Goal: Task Accomplishment & Management: Manage account settings

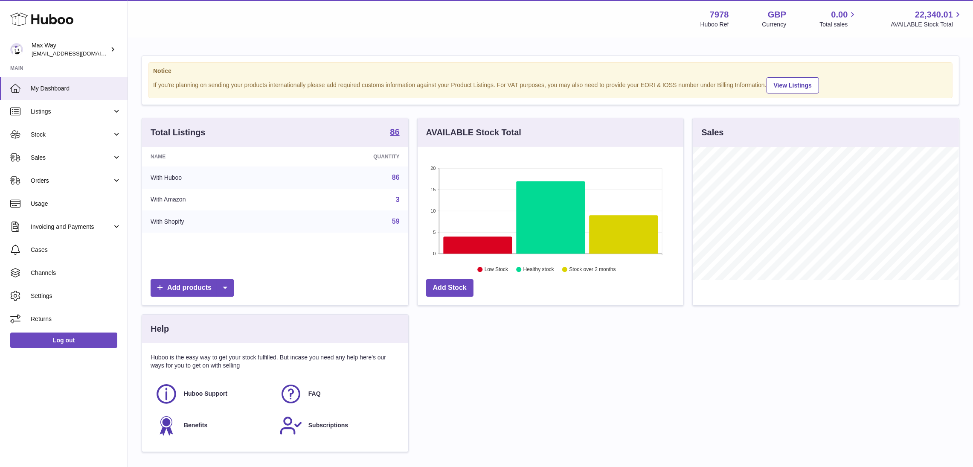
scroll to position [133, 266]
click at [37, 156] on span "Sales" at bounding box center [71, 158] width 81 height 8
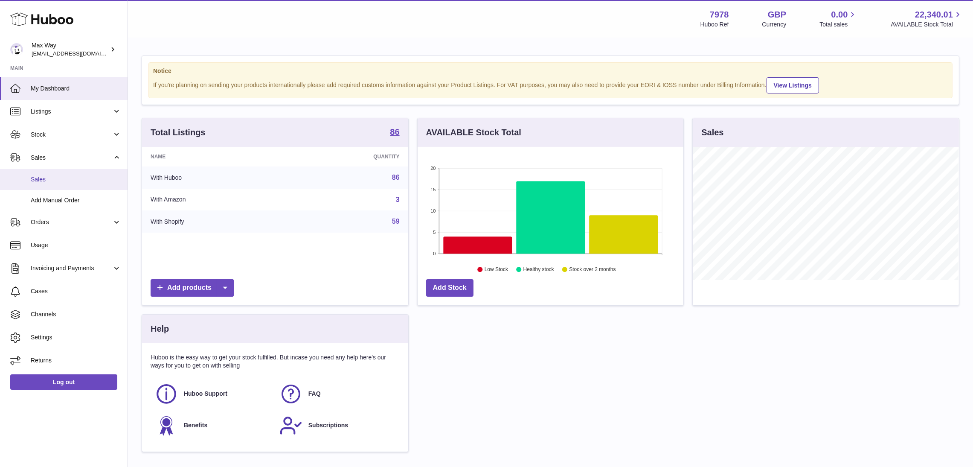
click at [44, 185] on link "Sales" at bounding box center [64, 179] width 128 height 21
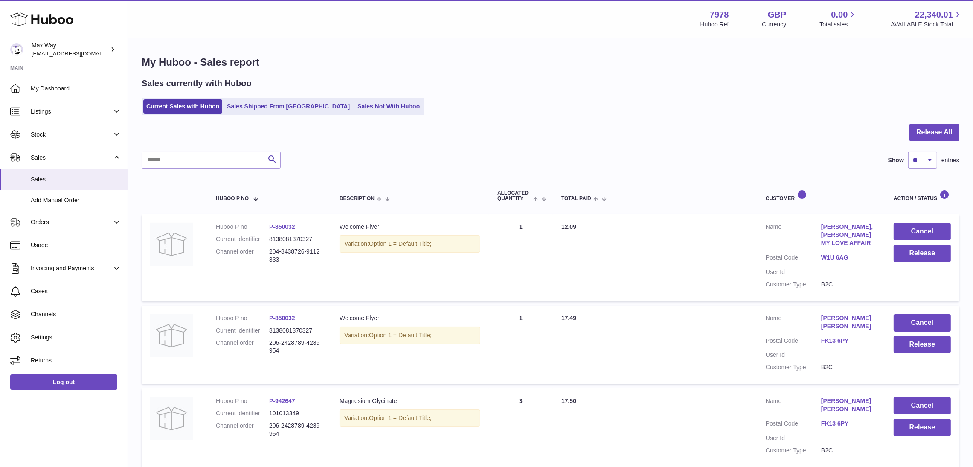
click at [355, 106] on link "Sales Not With Huboo" at bounding box center [389, 106] width 68 height 14
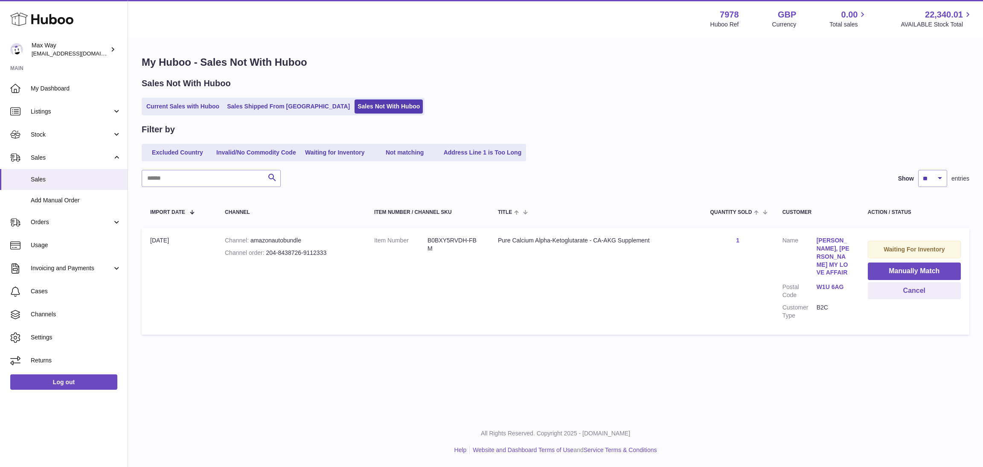
click at [825, 243] on link "LILI, RAPHAEL AFLALO MY LOVE AFFAIR" at bounding box center [834, 256] width 34 height 40
drag, startPoint x: 264, startPoint y: 258, endPoint x: 341, endPoint y: 257, distance: 77.2
click at [341, 257] on td "Channel amazonautobundle Channel order 204-8438726-9112333" at bounding box center [290, 281] width 149 height 107
copy div "204-8438726-9112333"
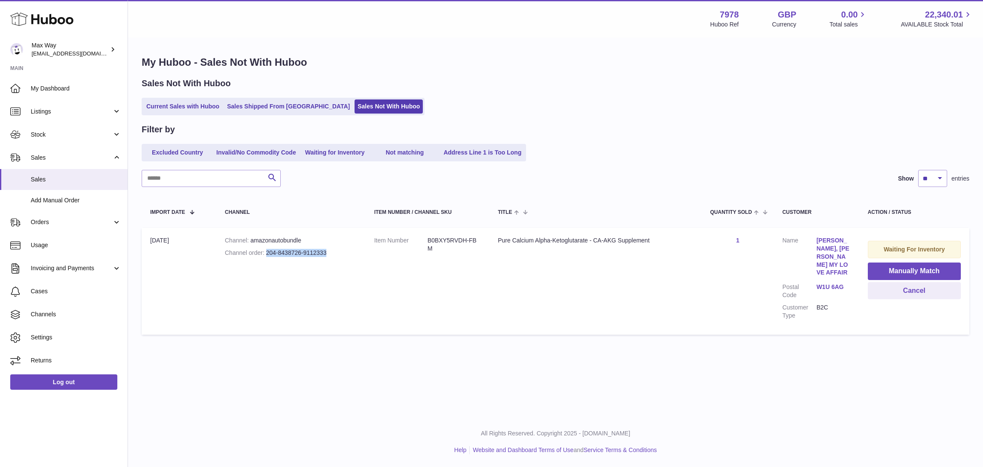
copy div "204-8438726-9112333"
click at [821, 237] on link "LILI, RAPHAEL AFLALO MY LOVE AFFAIR" at bounding box center [834, 256] width 34 height 40
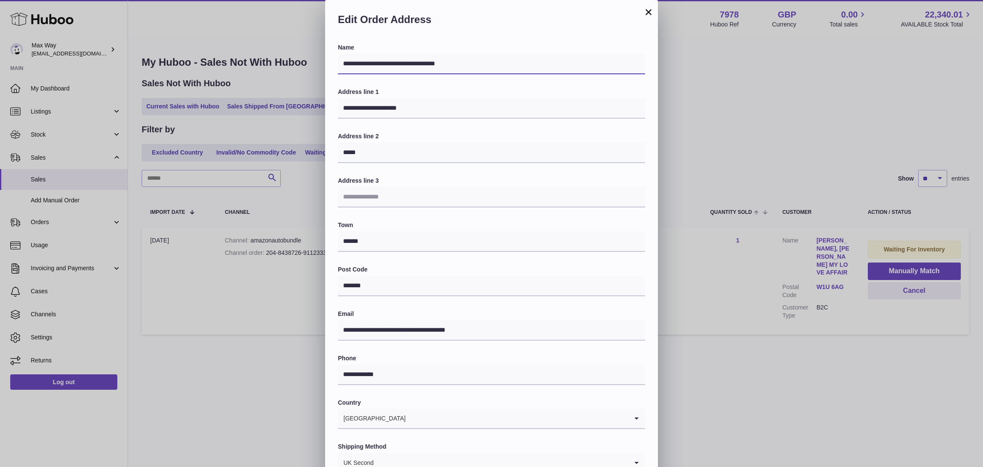
drag, startPoint x: 480, startPoint y: 60, endPoint x: 163, endPoint y: 60, distance: 317.0
click at [163, 60] on div "**********" at bounding box center [491, 256] width 983 height 512
drag, startPoint x: 437, startPoint y: 108, endPoint x: 296, endPoint y: 108, distance: 141.2
click at [296, 108] on div "**********" at bounding box center [491, 256] width 983 height 512
drag, startPoint x: 323, startPoint y: 370, endPoint x: 308, endPoint y: 370, distance: 15.4
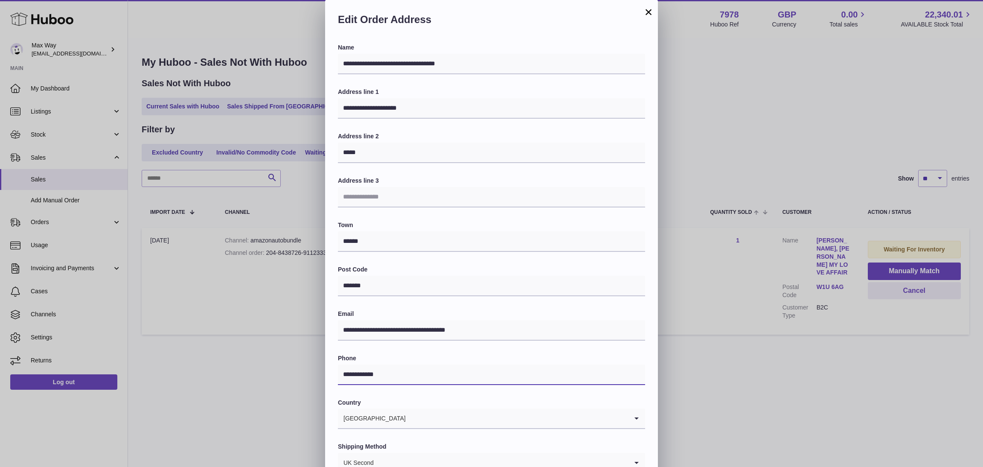
click at [308, 370] on div "**********" at bounding box center [491, 256] width 983 height 512
click at [647, 13] on button "×" at bounding box center [648, 12] width 10 height 10
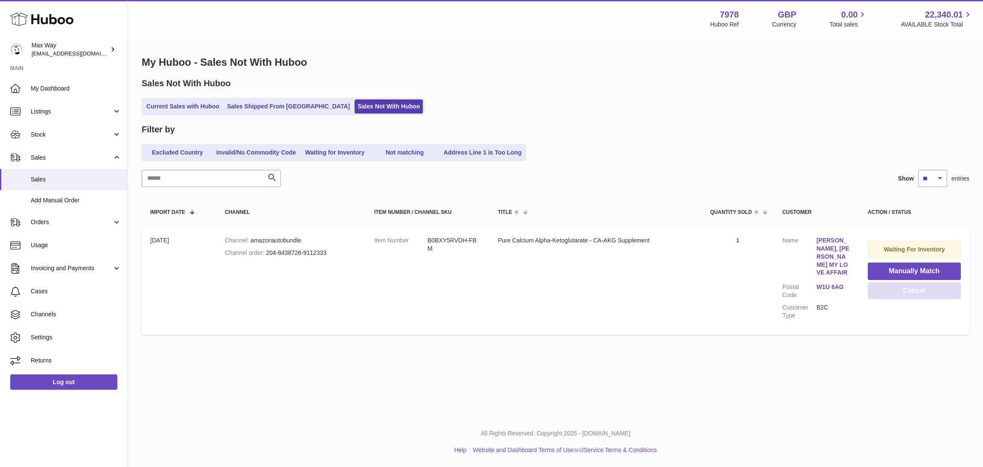
click at [894, 292] on button "Cancel" at bounding box center [914, 290] width 93 height 17
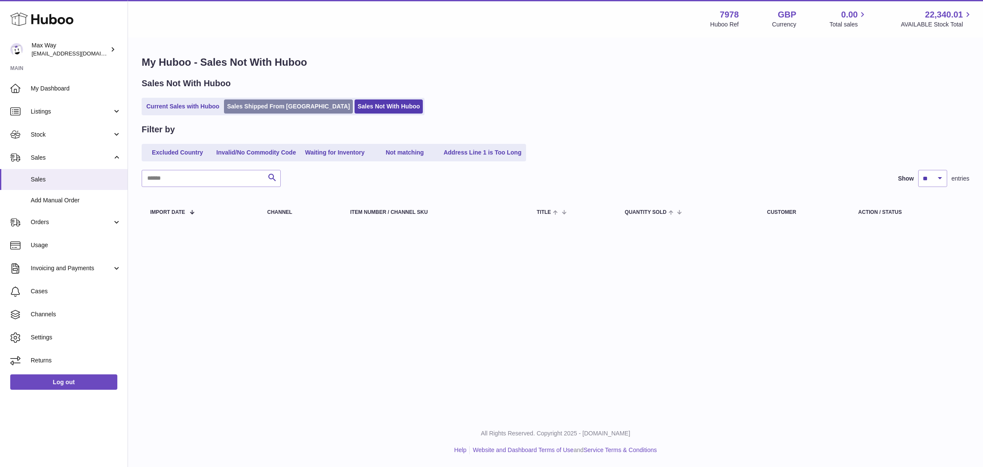
click at [249, 103] on link "Sales Shipped From [GEOGRAPHIC_DATA]" at bounding box center [288, 106] width 129 height 14
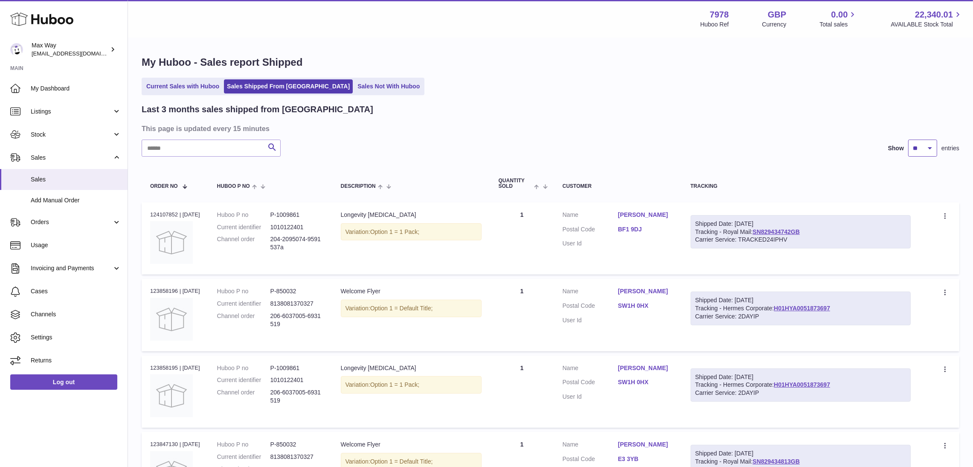
click at [920, 146] on select "** ** **" at bounding box center [922, 148] width 29 height 17
select select "**"
click at [908, 140] on select "** ** **" at bounding box center [922, 148] width 29 height 17
click at [194, 87] on link "Current Sales with Huboo" at bounding box center [182, 86] width 79 height 14
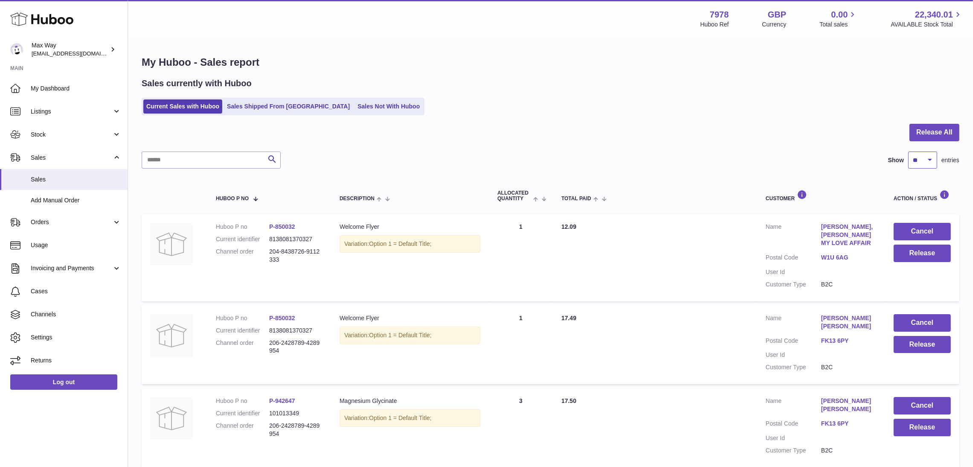
click at [924, 154] on select "** ** ** ***" at bounding box center [922, 159] width 29 height 17
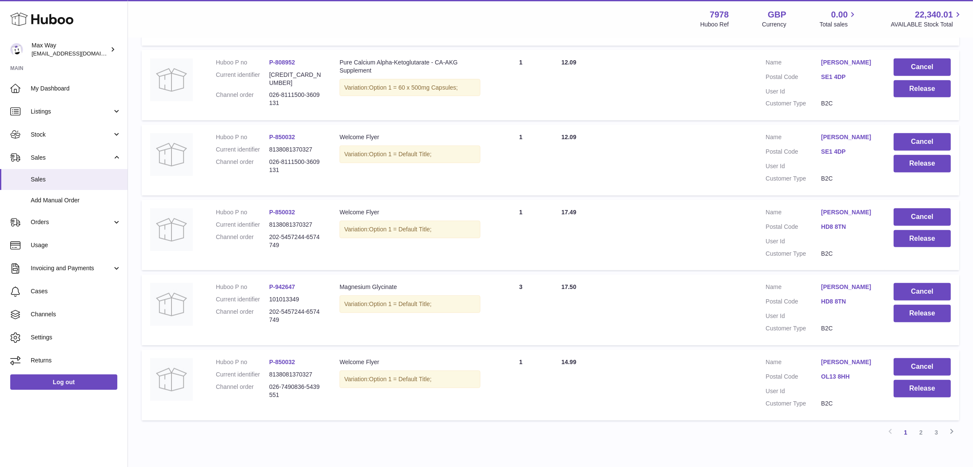
scroll to position [608, 0]
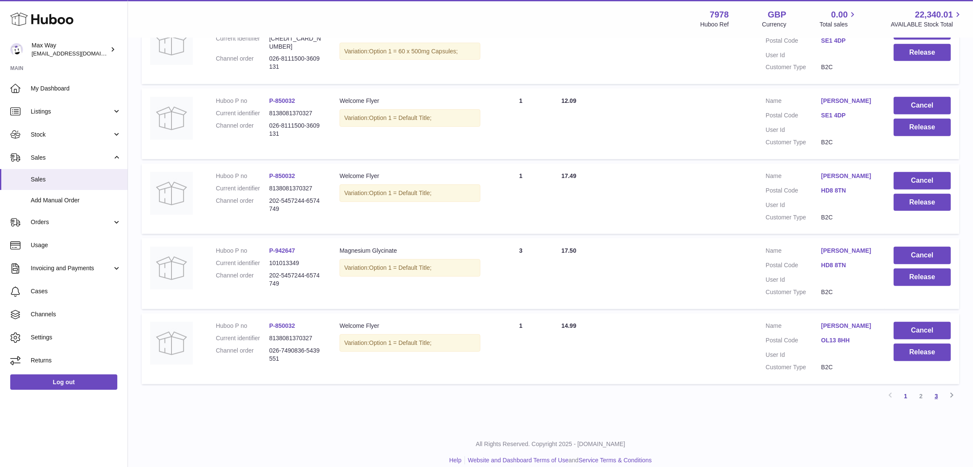
click at [939, 388] on link "3" at bounding box center [936, 395] width 15 height 15
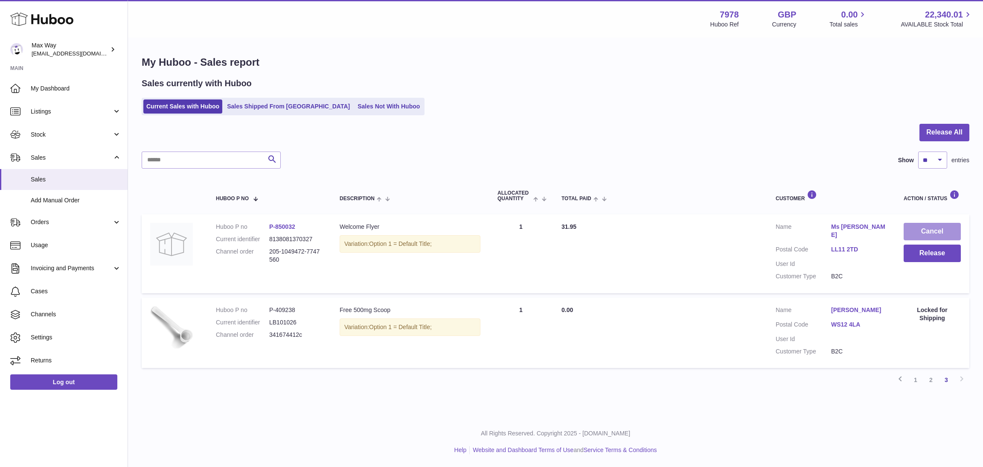
click at [941, 226] on button "Cancel" at bounding box center [932, 231] width 57 height 17
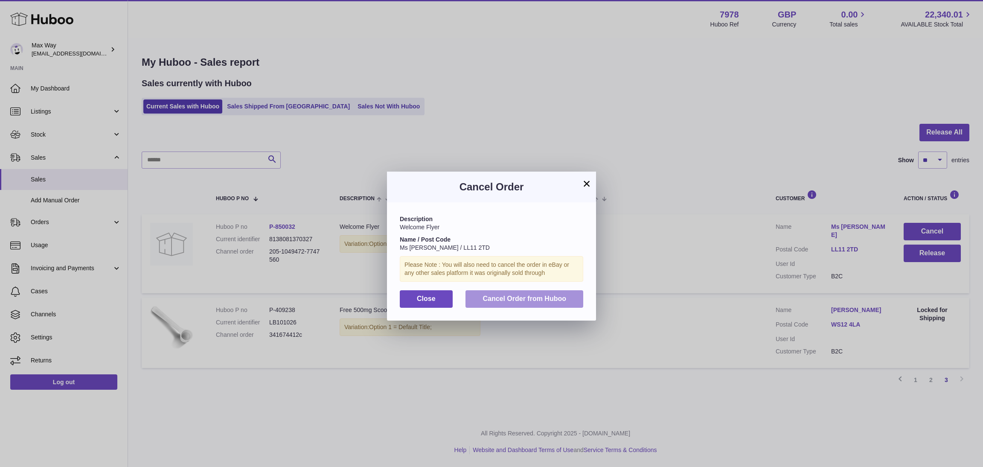
click at [544, 302] on span "Cancel Order from Huboo" at bounding box center [525, 298] width 84 height 7
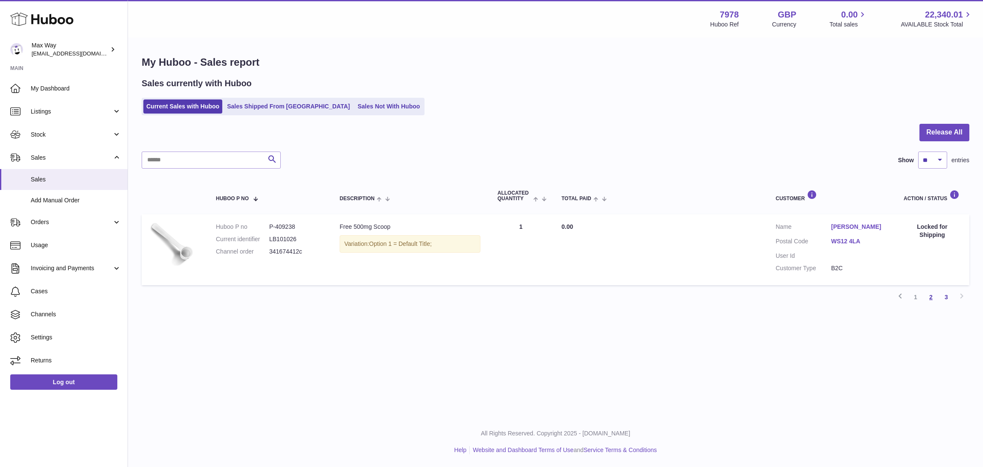
click at [930, 295] on link "2" at bounding box center [930, 296] width 15 height 15
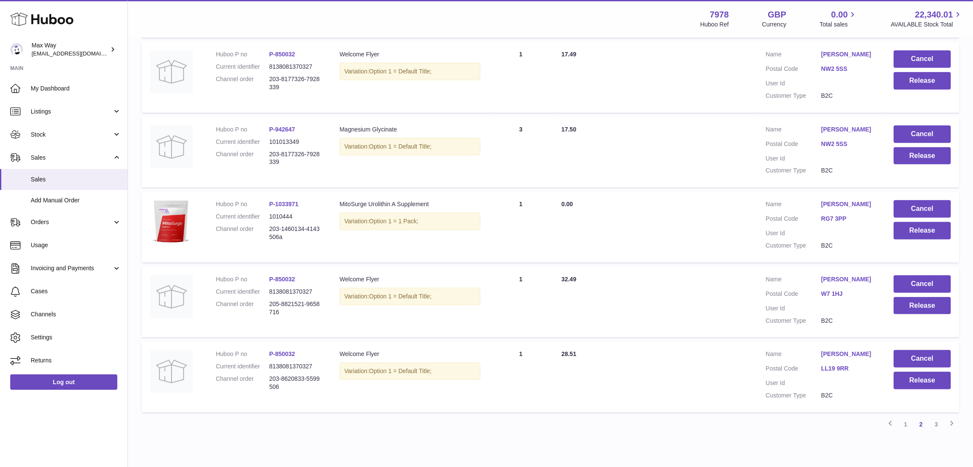
scroll to position [527, 0]
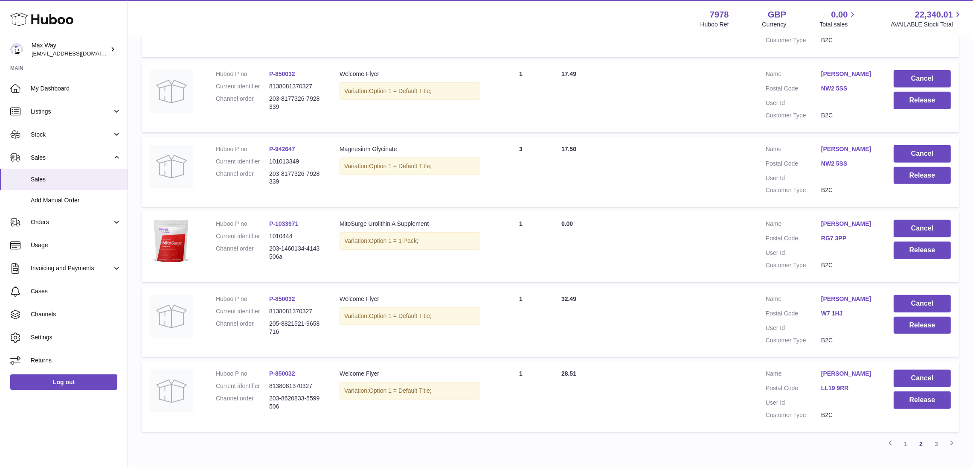
drag, startPoint x: 267, startPoint y: 254, endPoint x: 333, endPoint y: 255, distance: 66.1
click at [333, 255] on tr "Huboo P no P-1033971 Current identifier 1010444 Channel order 203-1460134-41435…" at bounding box center [551, 246] width 818 height 71
click at [915, 259] on button "Release" at bounding box center [922, 250] width 57 height 17
click at [295, 272] on div at bounding box center [486, 233] width 973 height 467
drag, startPoint x: 268, startPoint y: 256, endPoint x: 294, endPoint y: 267, distance: 28.0
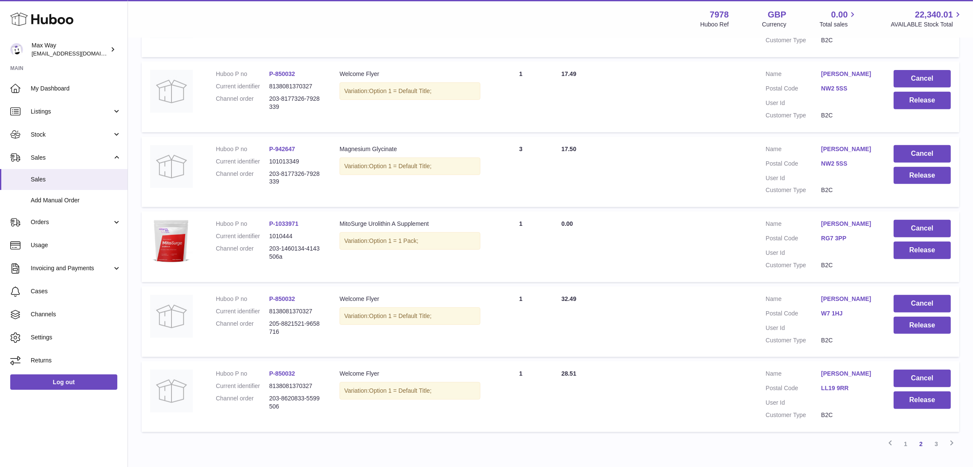
click at [294, 265] on dl "Huboo P no P-1033971 Current identifier 1010444 Channel order 203-1460134-41435…" at bounding box center [269, 242] width 107 height 45
copy dl "203-1460134-4143506a"
click at [918, 259] on button "Release" at bounding box center [922, 250] width 57 height 17
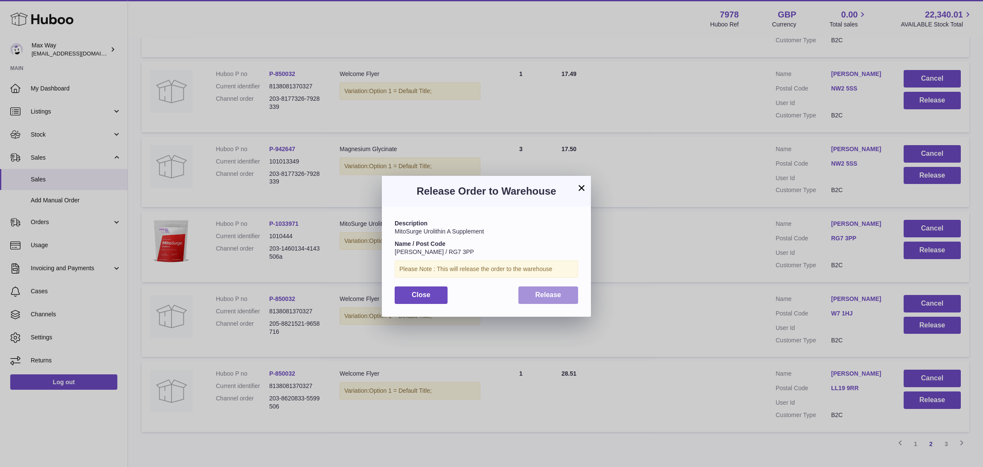
click at [549, 300] on button "Release" at bounding box center [548, 294] width 60 height 17
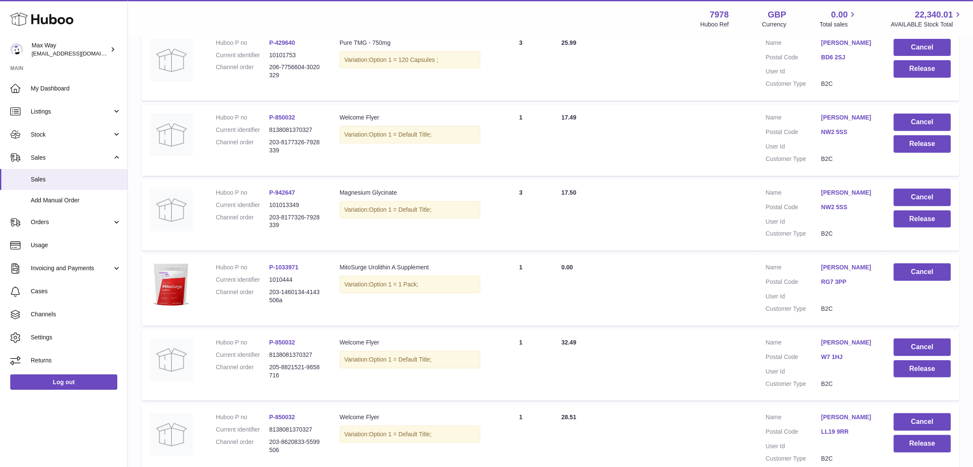
scroll to position [463, 0]
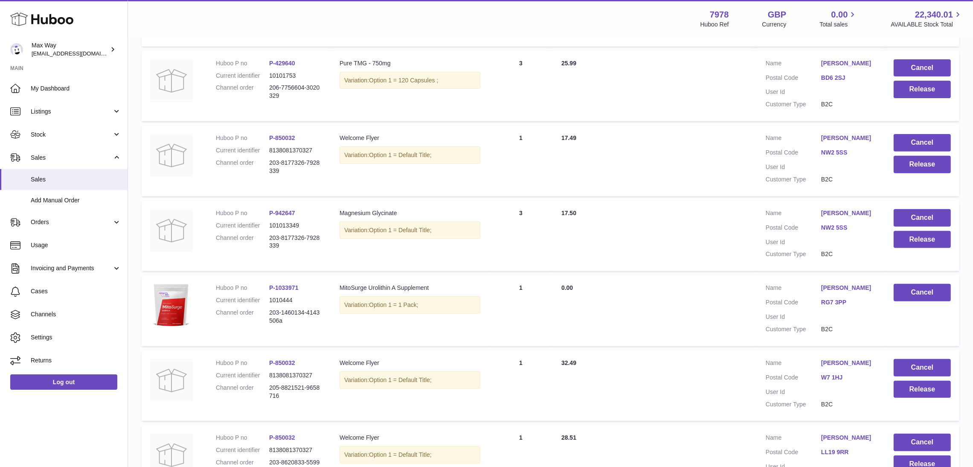
drag, startPoint x: 287, startPoint y: 250, endPoint x: 309, endPoint y: 256, distance: 22.4
click at [309, 254] on dl "Huboo P no P-942647 Current identifier 101013349 Channel order 203-8177326-7928…" at bounding box center [269, 231] width 107 height 45
copy dl "203-8177326-7928339"
click at [905, 245] on button "Release" at bounding box center [922, 239] width 57 height 17
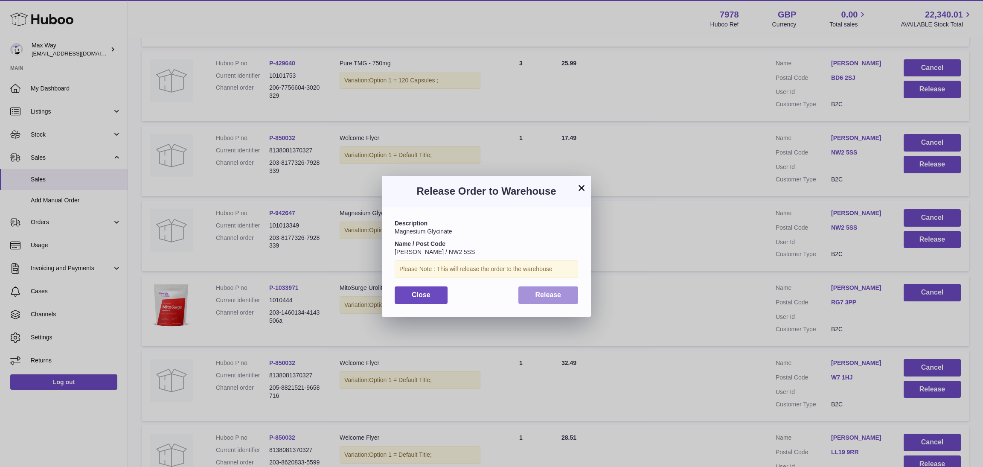
click at [547, 295] on span "Release" at bounding box center [549, 294] width 26 height 7
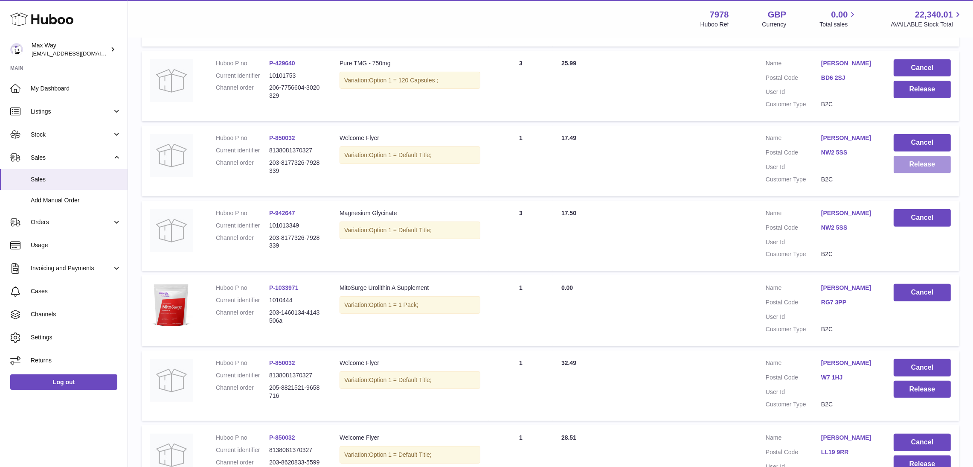
click at [912, 171] on button "Release" at bounding box center [922, 164] width 57 height 17
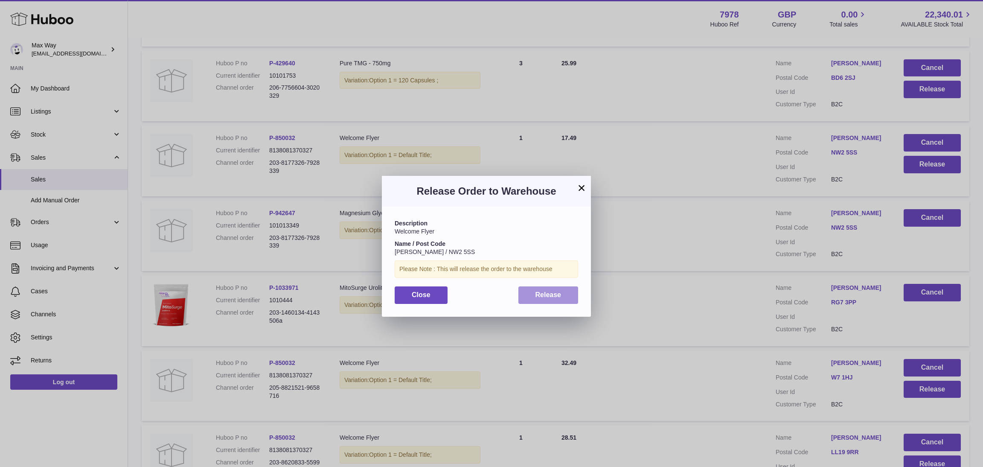
click at [561, 297] on button "Release" at bounding box center [548, 294] width 60 height 17
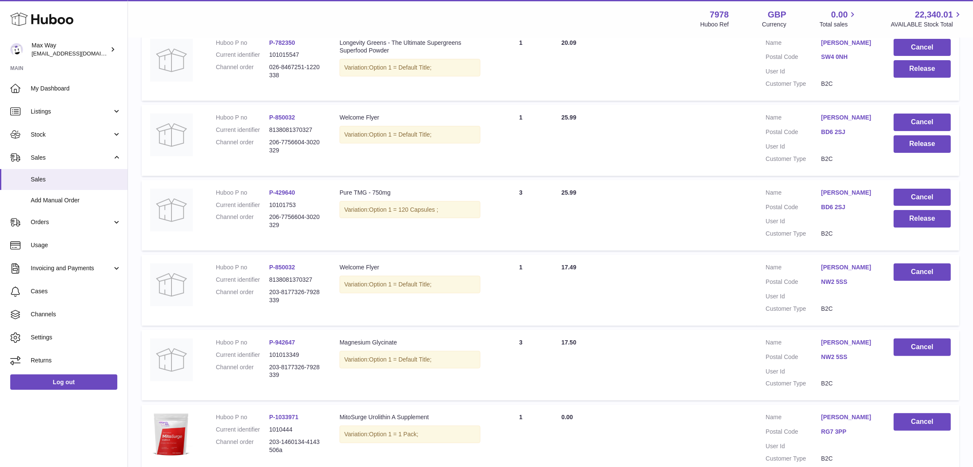
scroll to position [271, 0]
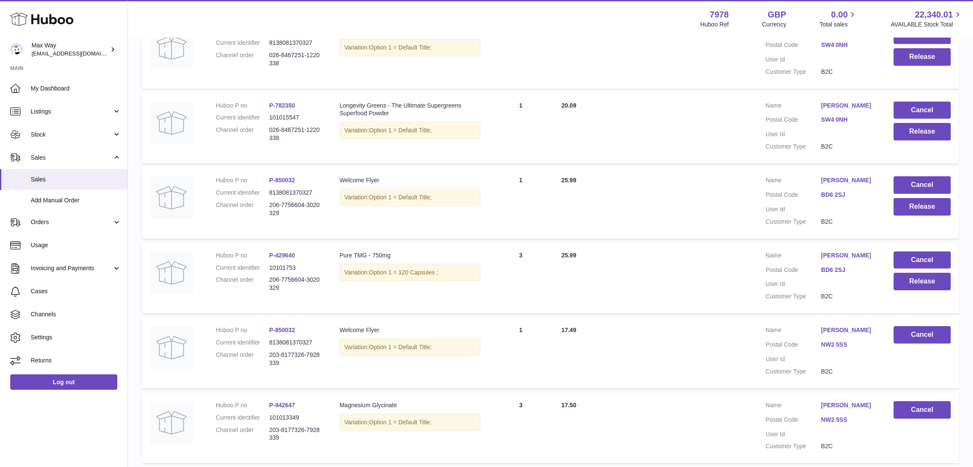
drag, startPoint x: 265, startPoint y: 288, endPoint x: 303, endPoint y: 300, distance: 40.1
click at [303, 297] on dl "Huboo P no P-429640 Current identifier 10101753 Channel order 206-7756604-30203…" at bounding box center [269, 273] width 107 height 45
copy dl "206-7756604-3020329"
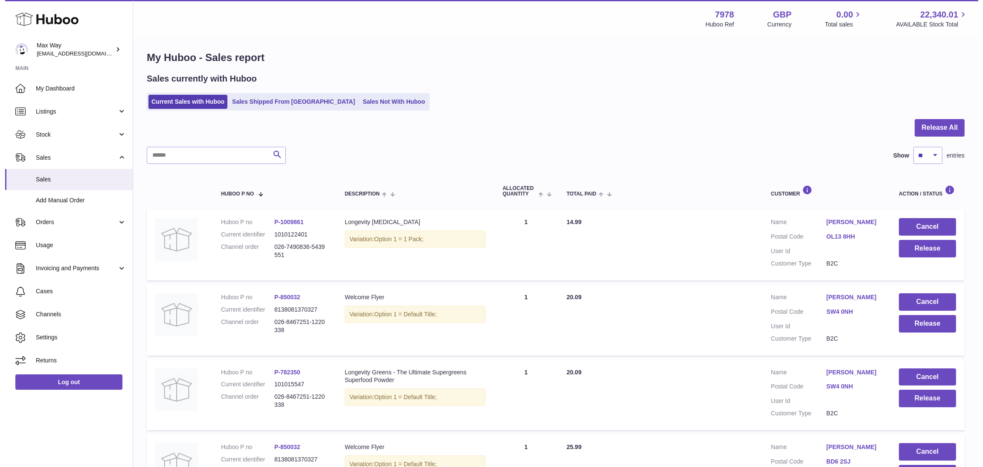
scroll to position [0, 0]
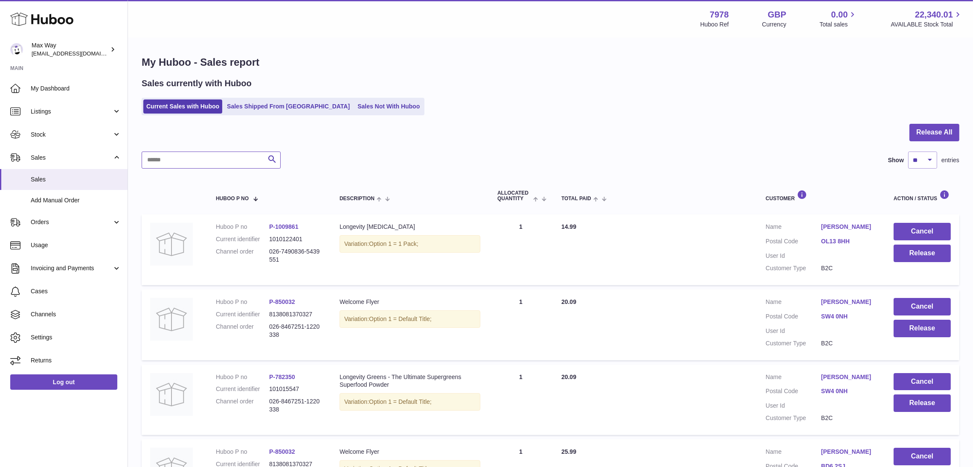
click at [223, 161] on input "text" at bounding box center [211, 159] width 139 height 17
paste input "**********"
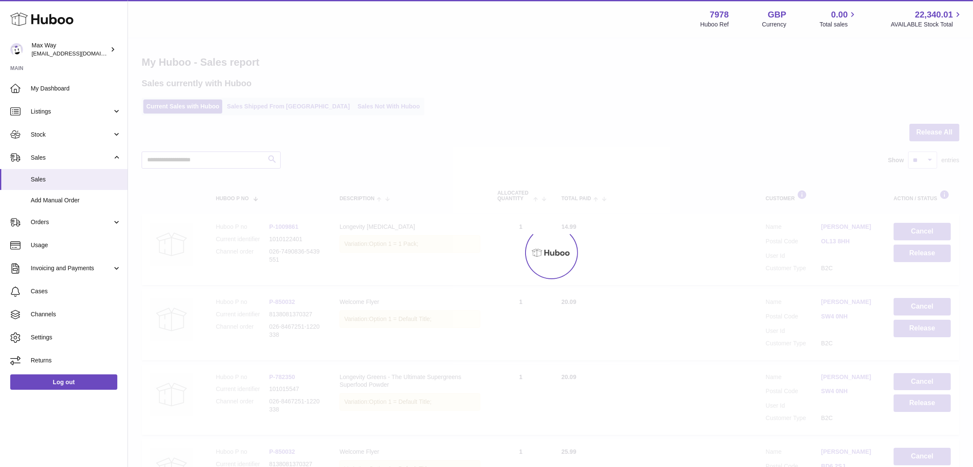
type input "**********"
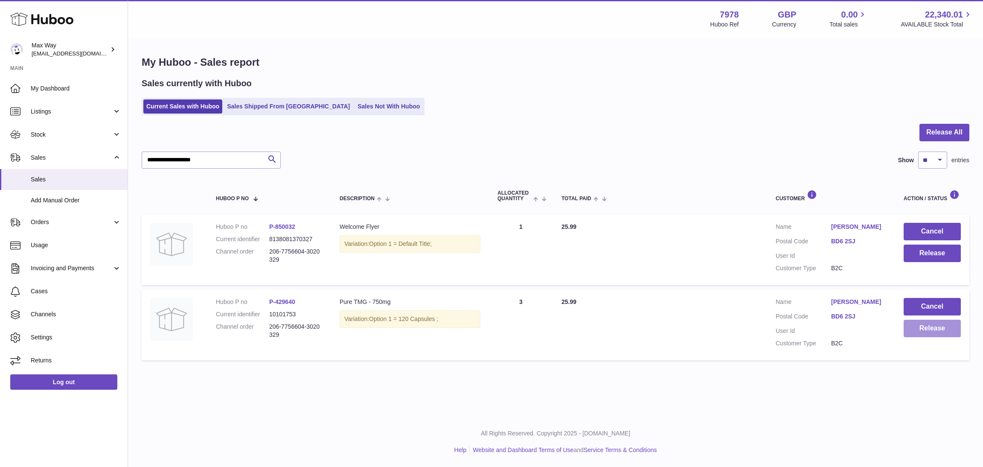
click at [933, 326] on button "Release" at bounding box center [932, 328] width 57 height 17
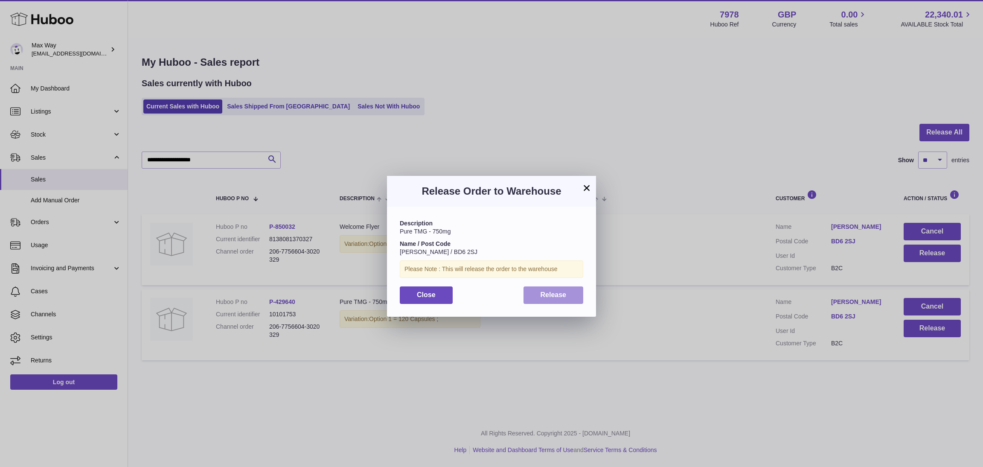
click at [549, 296] on span "Release" at bounding box center [554, 294] width 26 height 7
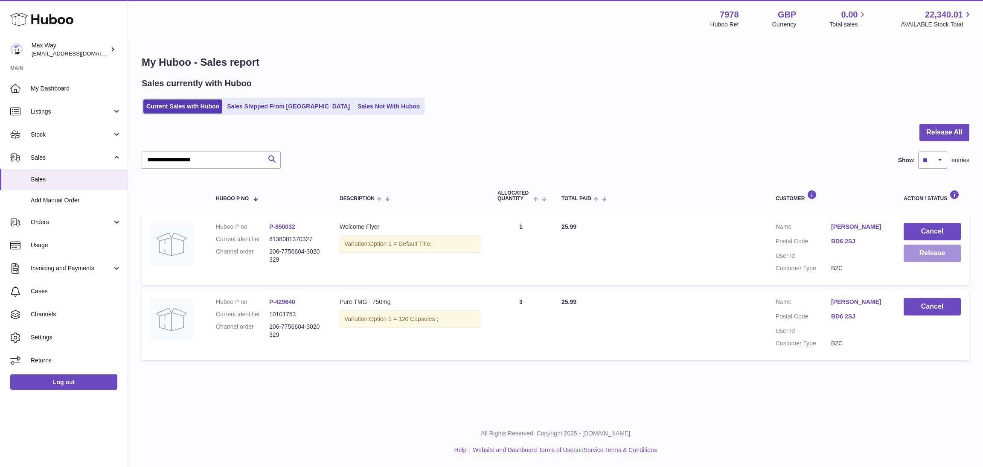
click at [934, 255] on button "Release" at bounding box center [932, 252] width 57 height 17
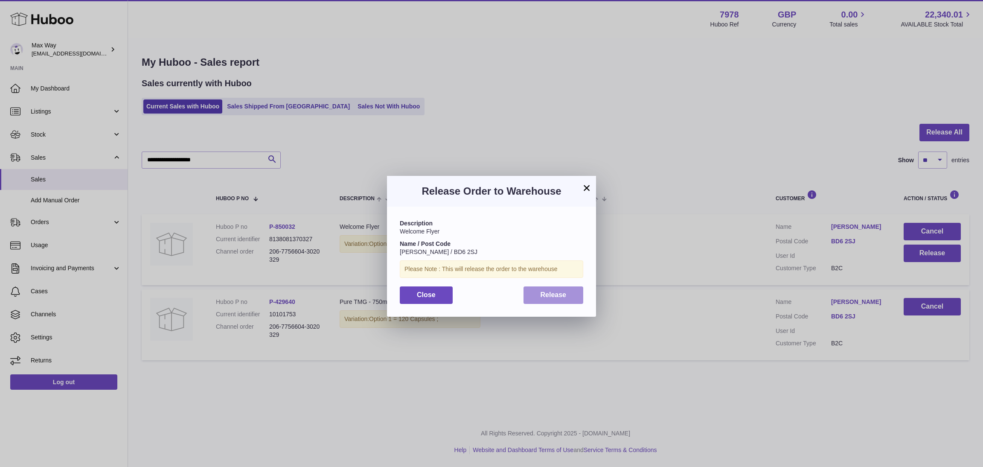
click at [541, 299] on button "Release" at bounding box center [554, 294] width 60 height 17
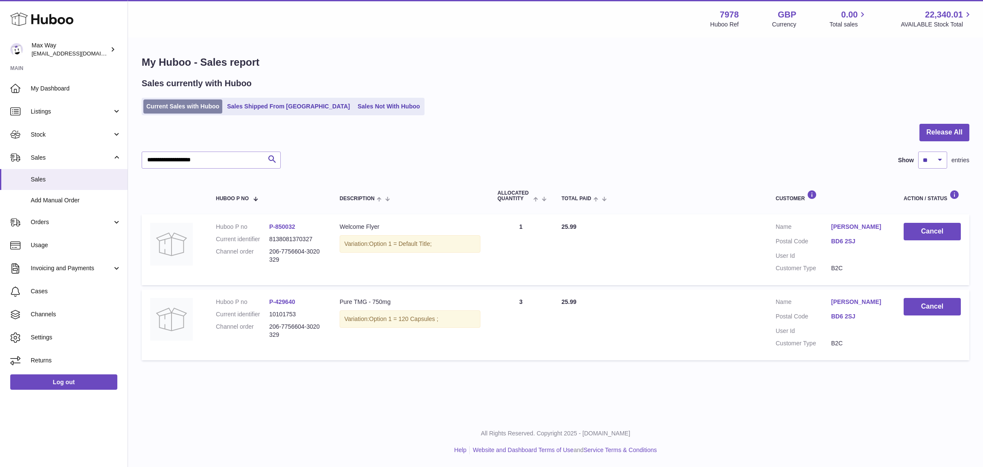
click at [163, 108] on link "Current Sales with Huboo" at bounding box center [182, 106] width 79 height 14
click at [163, 103] on link "Current Sales with Huboo" at bounding box center [182, 106] width 79 height 14
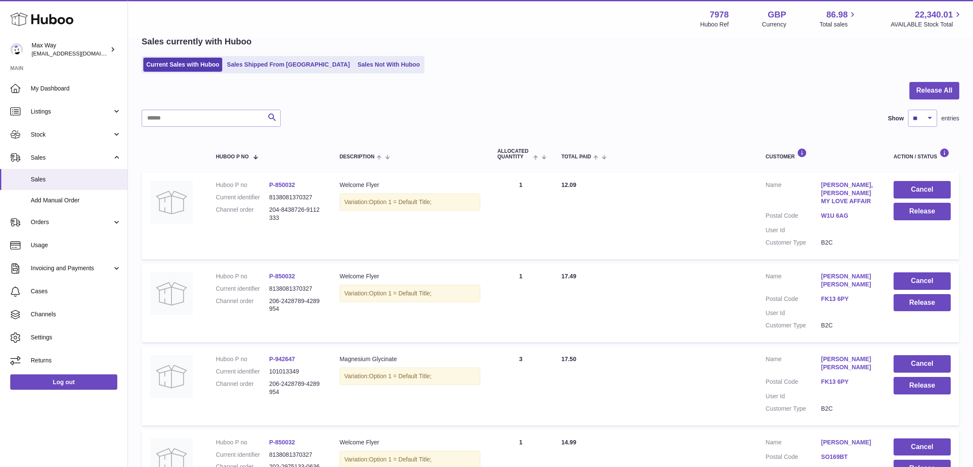
scroll to position [64, 0]
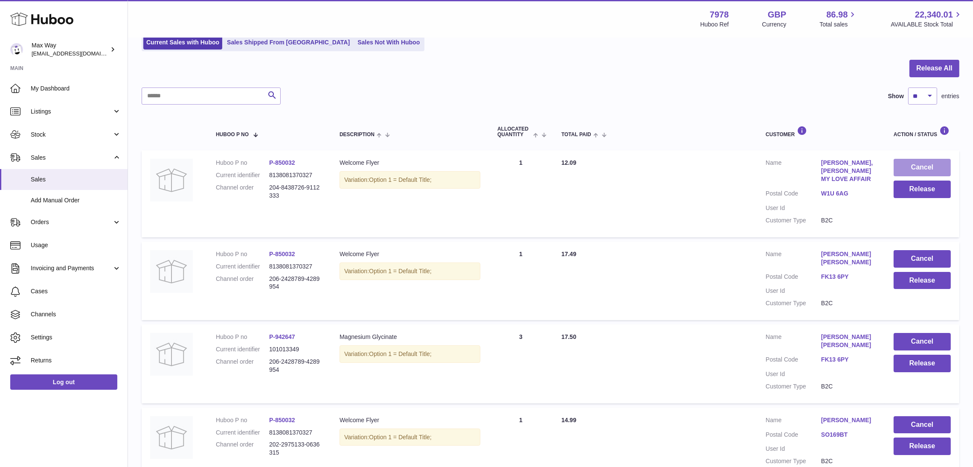
click at [912, 166] on button "Cancel" at bounding box center [922, 167] width 57 height 17
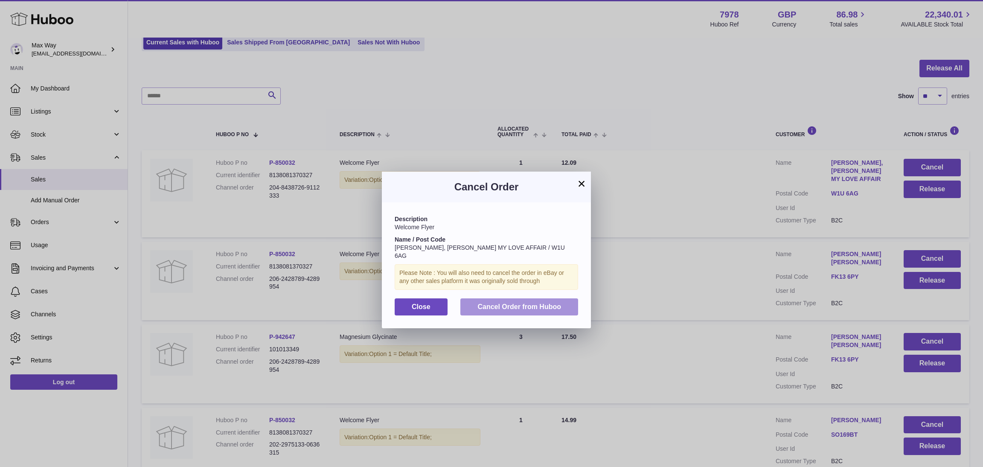
click at [554, 303] on span "Cancel Order from Huboo" at bounding box center [519, 306] width 84 height 7
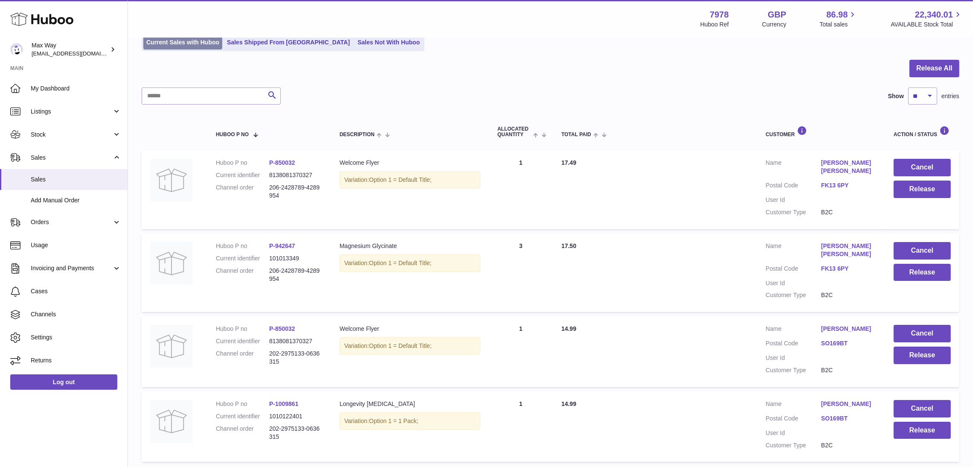
click at [171, 44] on link "Current Sales with Huboo" at bounding box center [182, 42] width 79 height 14
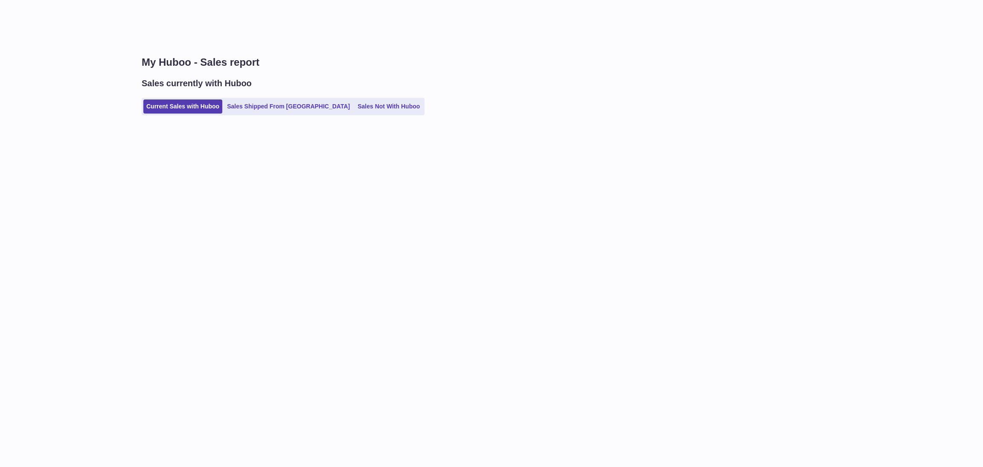
click at [253, 105] on link "Sales Shipped From [GEOGRAPHIC_DATA]" at bounding box center [288, 106] width 129 height 14
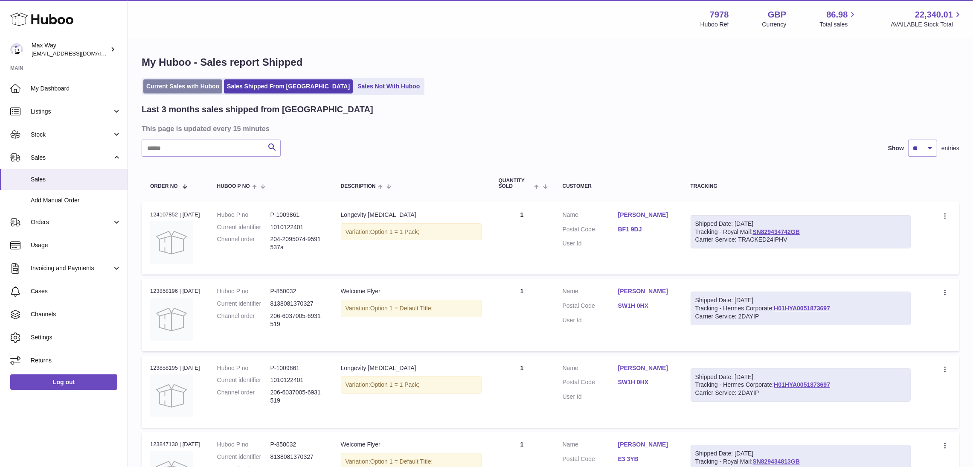
click at [157, 87] on link "Current Sales with Huboo" at bounding box center [182, 86] width 79 height 14
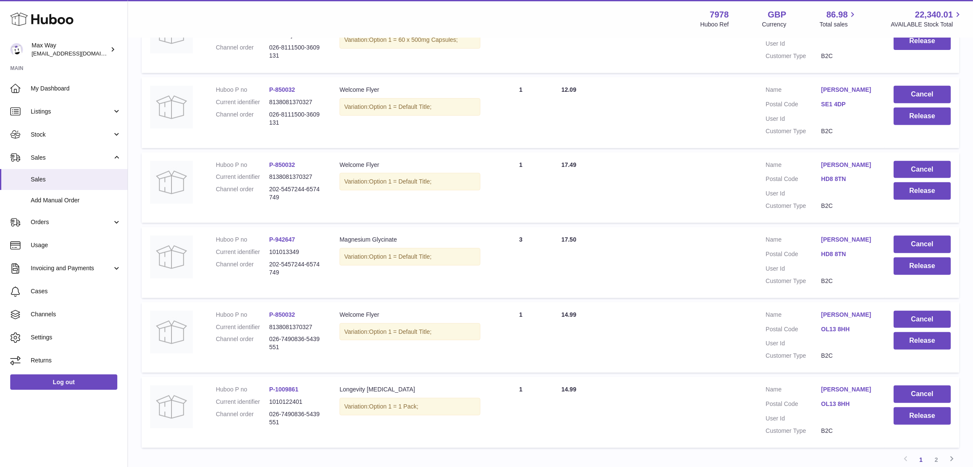
scroll to position [600, 0]
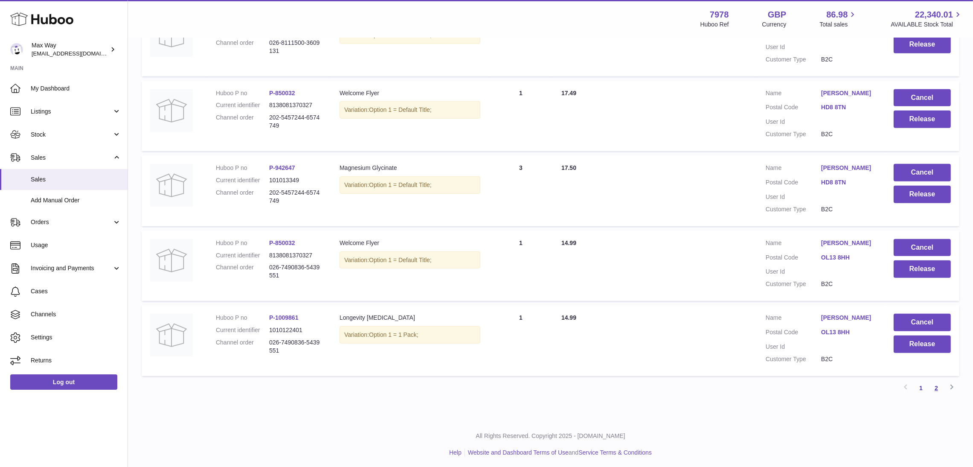
click at [933, 381] on link "2" at bounding box center [936, 387] width 15 height 15
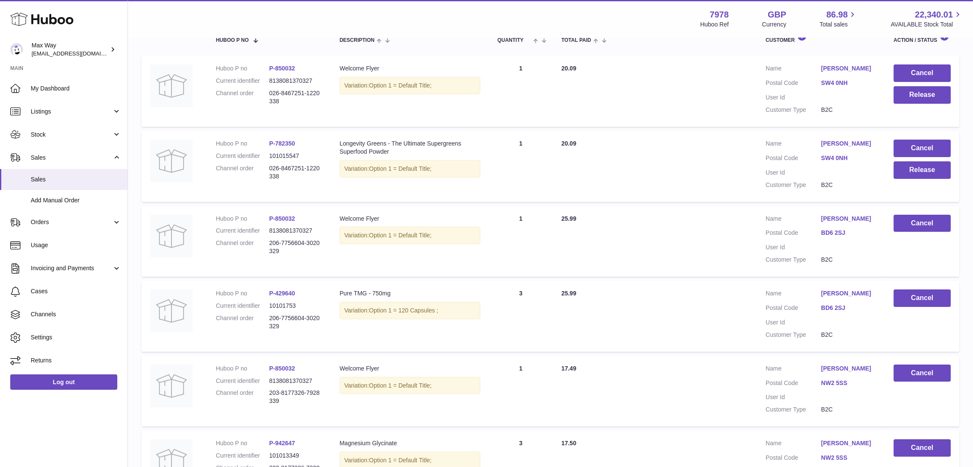
scroll to position [38, 0]
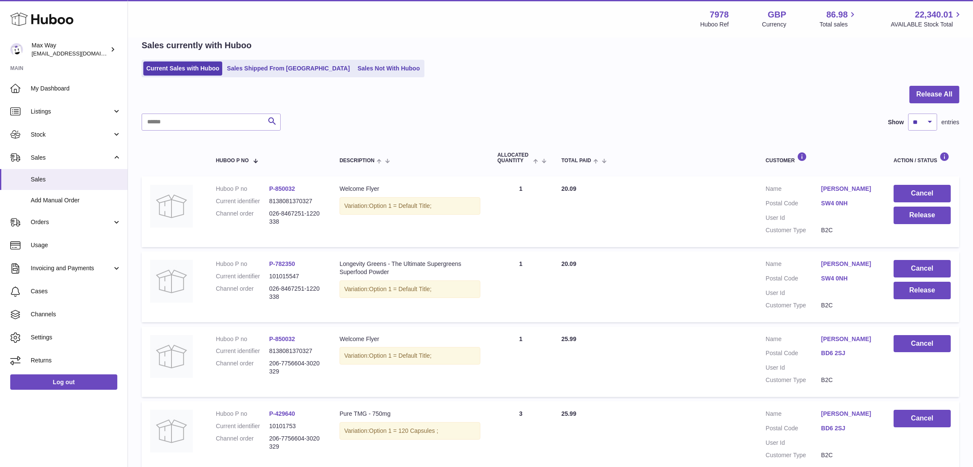
drag, startPoint x: 268, startPoint y: 288, endPoint x: 309, endPoint y: 303, distance: 43.5
click at [309, 303] on dl "Huboo P no P-782350 Current identifier 101015547 Channel order 026-8467251-1220…" at bounding box center [269, 282] width 107 height 45
copy dl "026-8467251-1220338"
click at [184, 116] on input "text" at bounding box center [211, 122] width 139 height 17
paste input "**********"
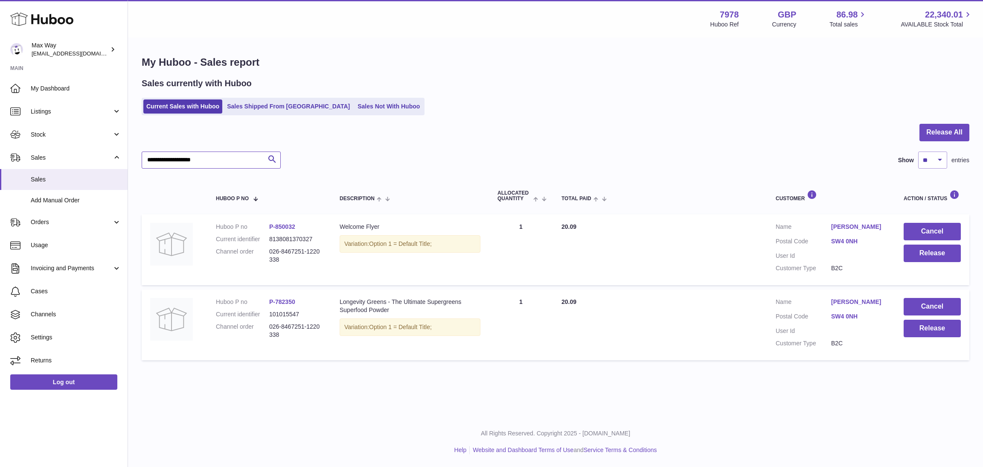
type input "**********"
click at [925, 329] on button "Release" at bounding box center [932, 328] width 57 height 17
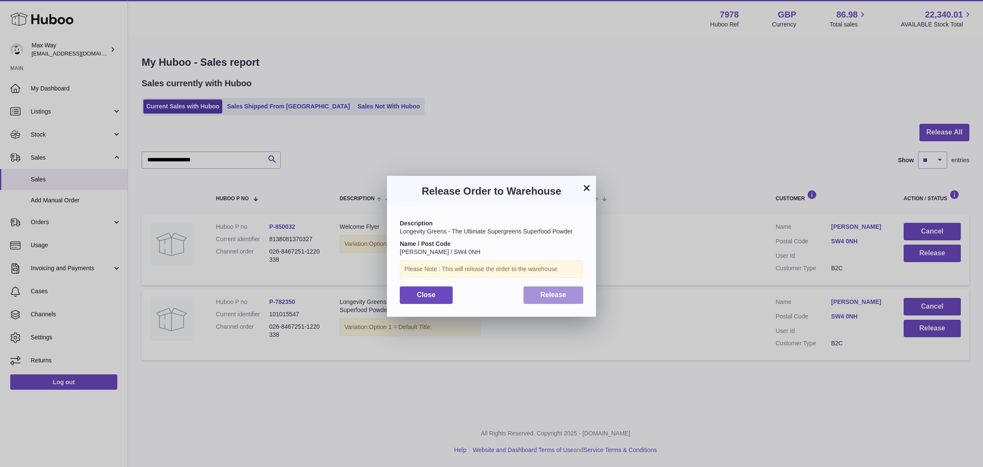
click at [557, 295] on span "Release" at bounding box center [554, 294] width 26 height 7
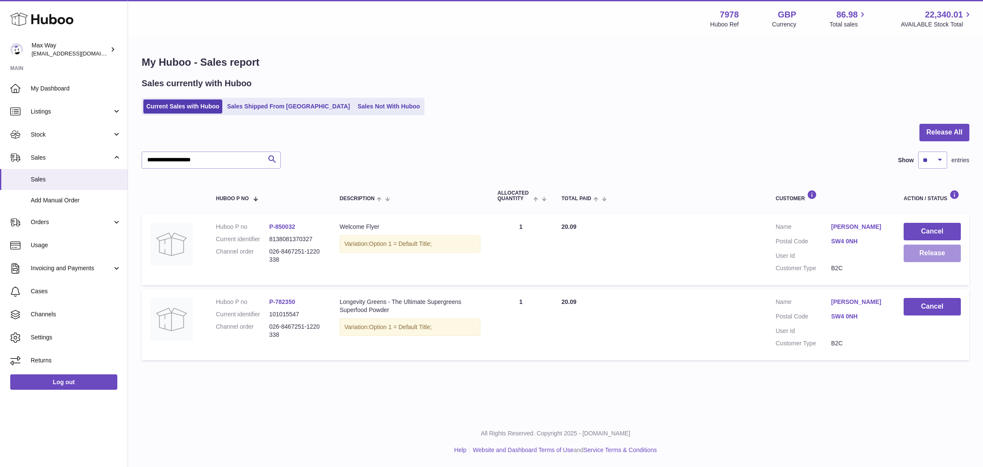
click at [923, 256] on button "Release" at bounding box center [932, 252] width 57 height 17
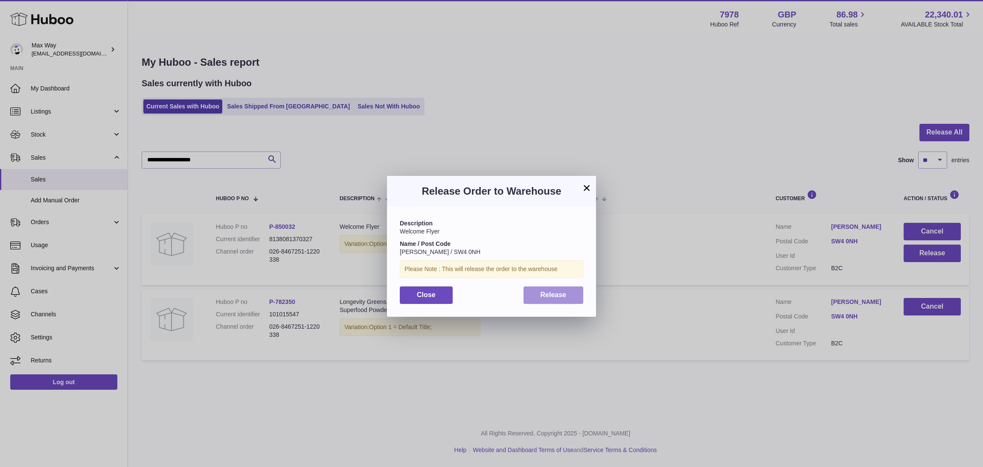
click at [554, 295] on span "Release" at bounding box center [554, 294] width 26 height 7
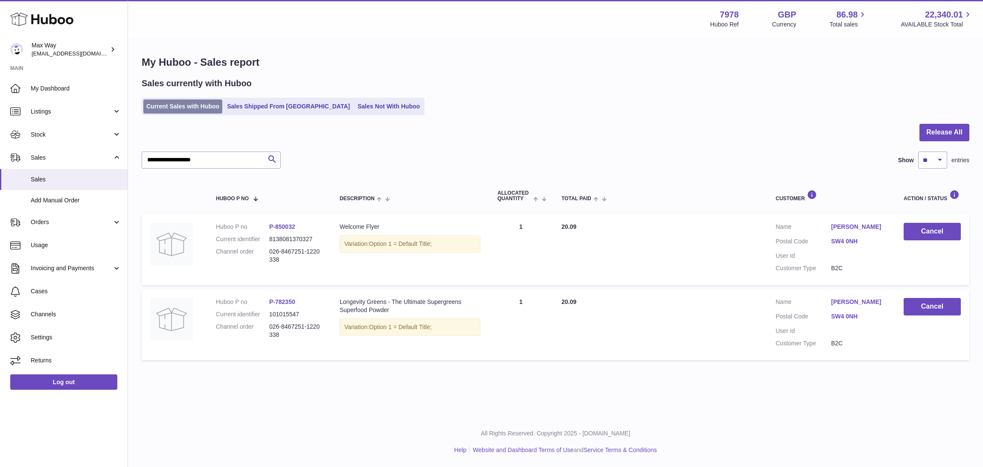
click at [163, 110] on link "Current Sales with Huboo" at bounding box center [182, 106] width 79 height 14
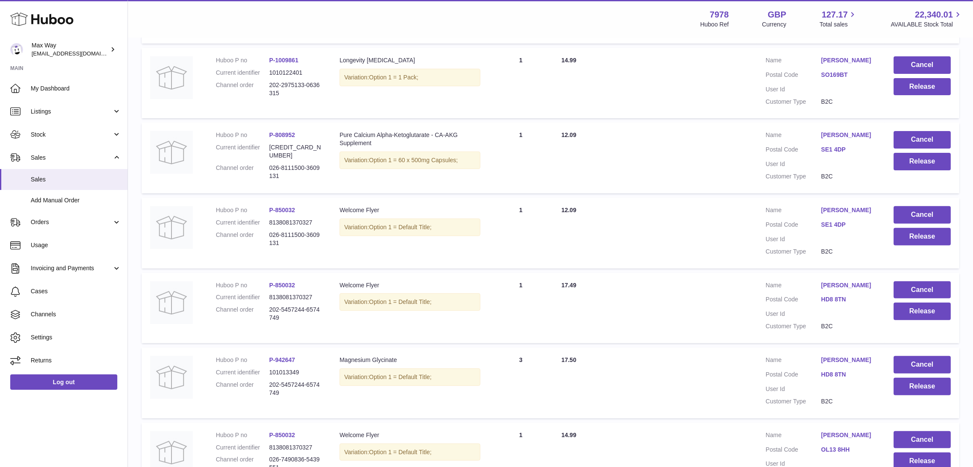
scroll to position [600, 0]
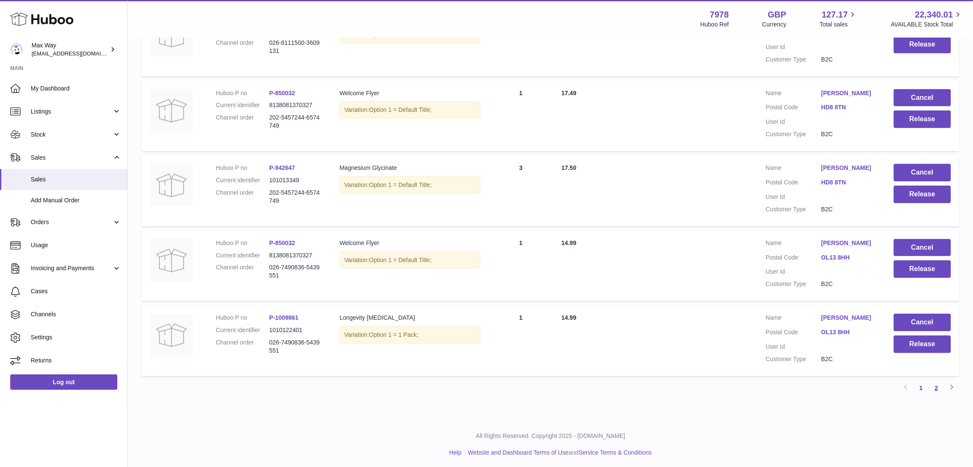
click at [936, 387] on link "2" at bounding box center [936, 387] width 15 height 15
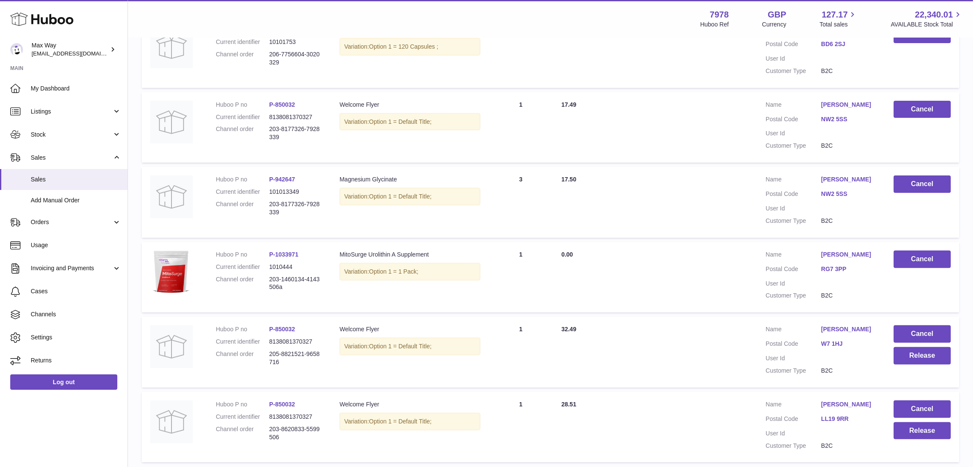
scroll to position [583, 0]
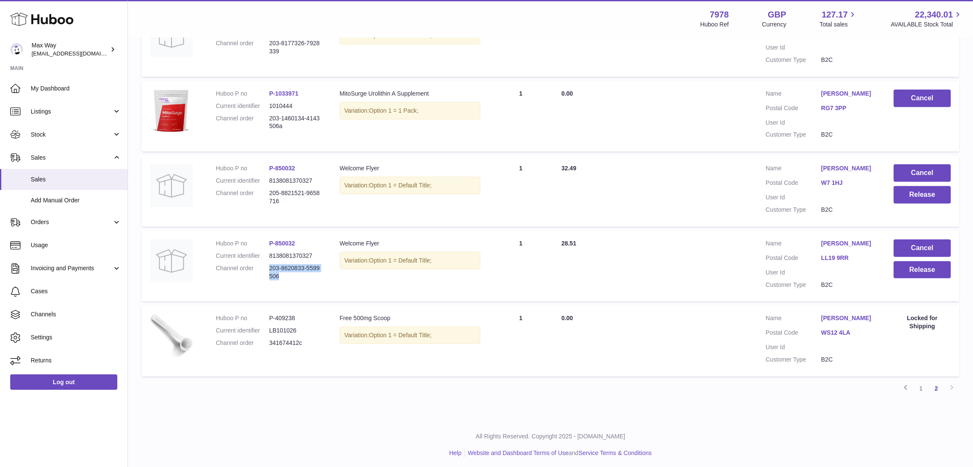
drag, startPoint x: 269, startPoint y: 267, endPoint x: 294, endPoint y: 279, distance: 27.3
click at [294, 279] on dl "Huboo P no P-850032 Current identifier 8138081370327 Channel order 203-8620833-…" at bounding box center [269, 261] width 107 height 45
copy dd "203-8620833-5599506"
click at [905, 248] on button "Cancel" at bounding box center [922, 247] width 57 height 17
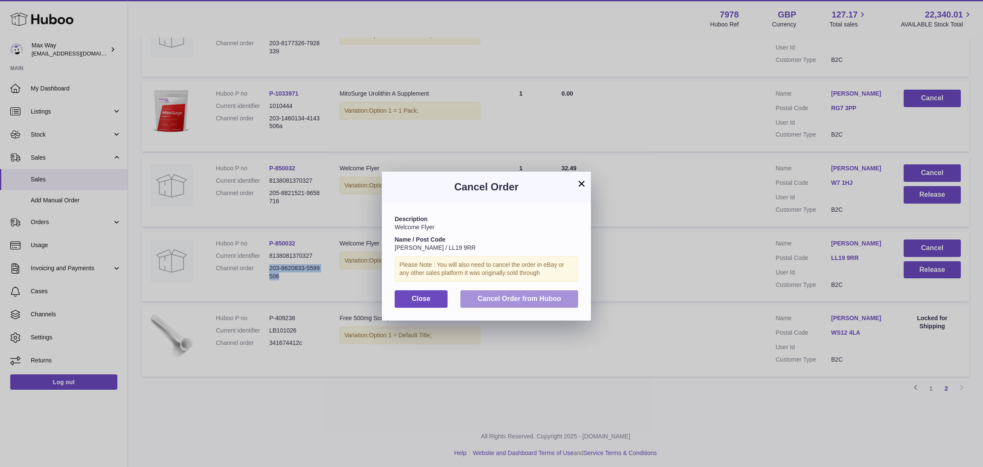
click at [542, 296] on span "Cancel Order from Huboo" at bounding box center [519, 298] width 84 height 7
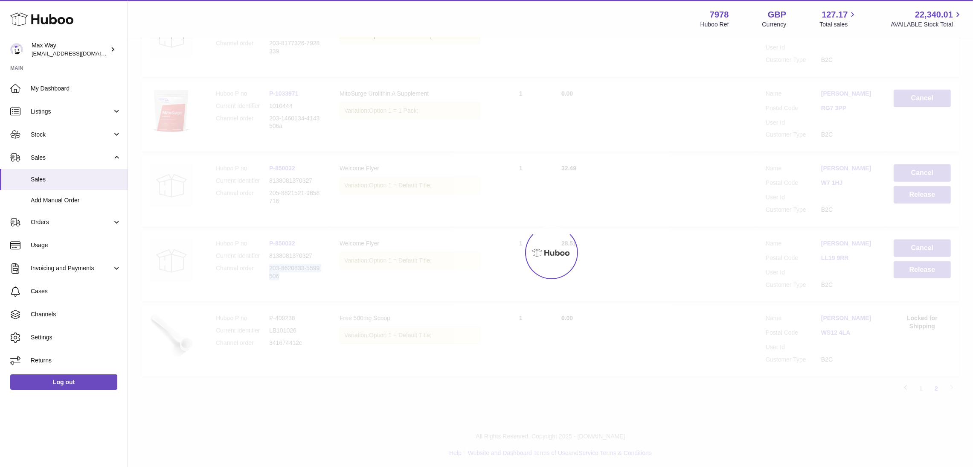
scroll to position [508, 0]
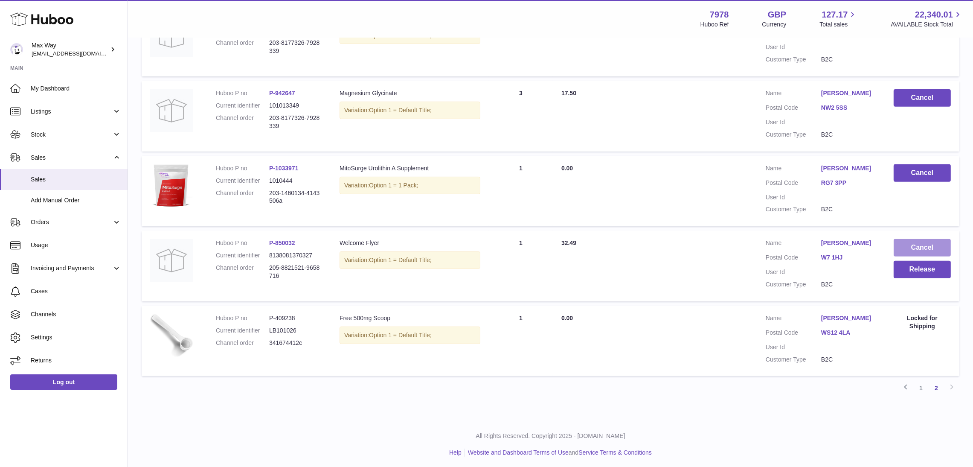
click at [922, 245] on button "Cancel" at bounding box center [922, 247] width 57 height 17
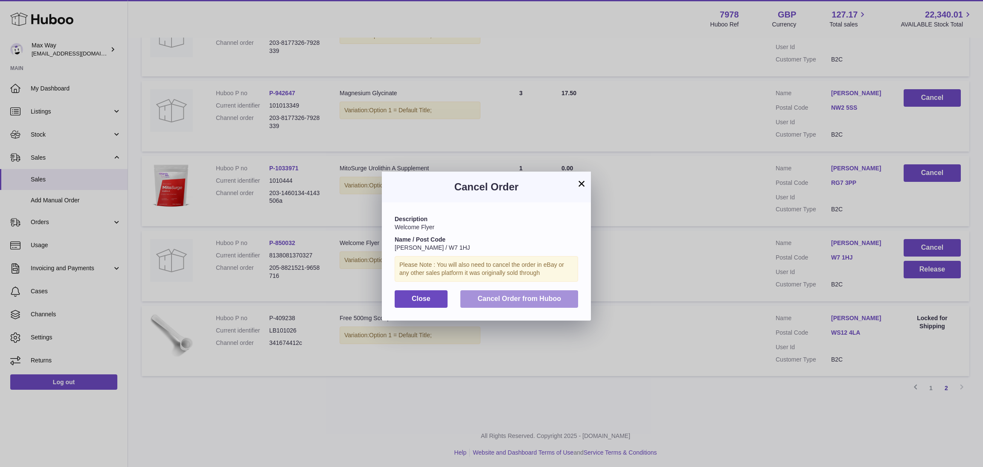
click at [514, 298] on span "Cancel Order from Huboo" at bounding box center [519, 298] width 84 height 7
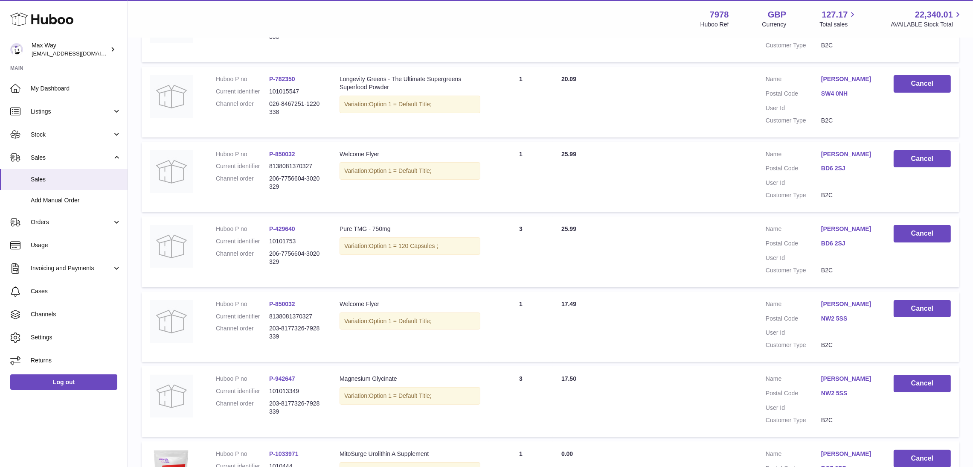
scroll to position [384, 0]
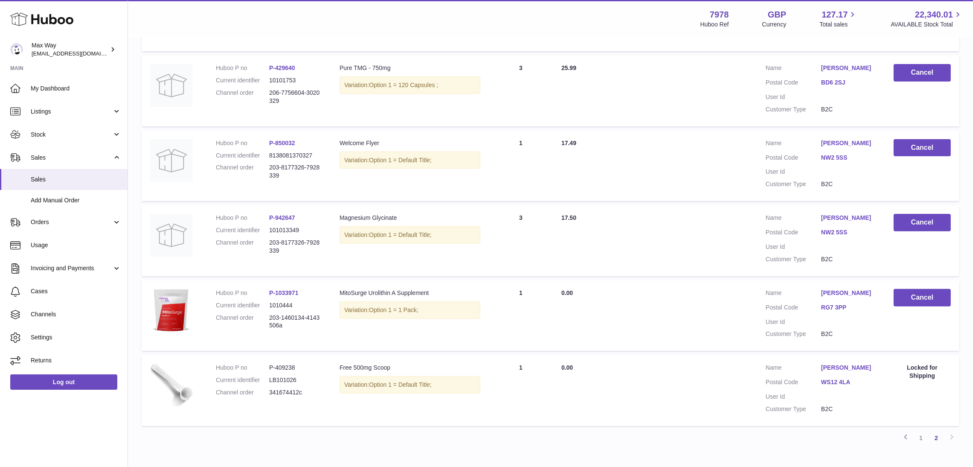
click at [921, 440] on link "1" at bounding box center [921, 437] width 15 height 15
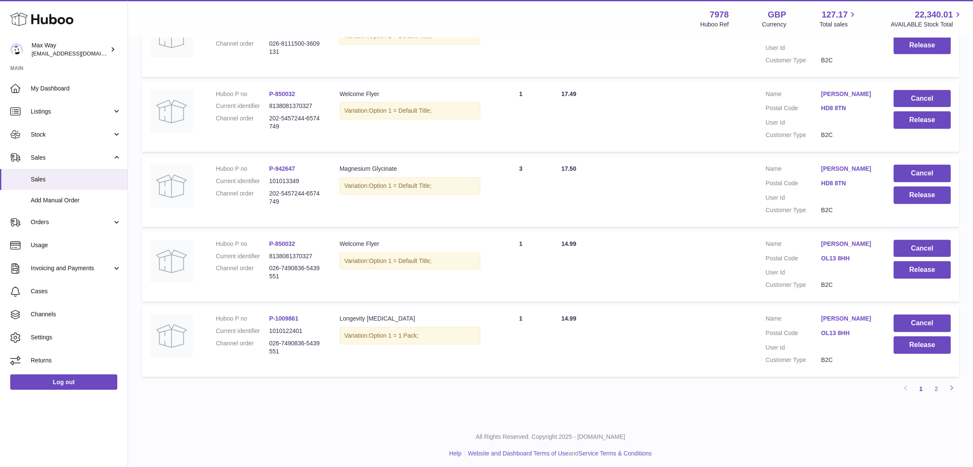
scroll to position [600, 0]
drag, startPoint x: 269, startPoint y: 336, endPoint x: 299, endPoint y: 347, distance: 31.3
click at [299, 347] on dl "Huboo P no P-1009861 Current identifier 1010122401 Channel order 026-7490836-54…" at bounding box center [269, 336] width 107 height 45
copy dd "026-7490836-5439551"
click at [920, 338] on button "Release" at bounding box center [922, 343] width 57 height 17
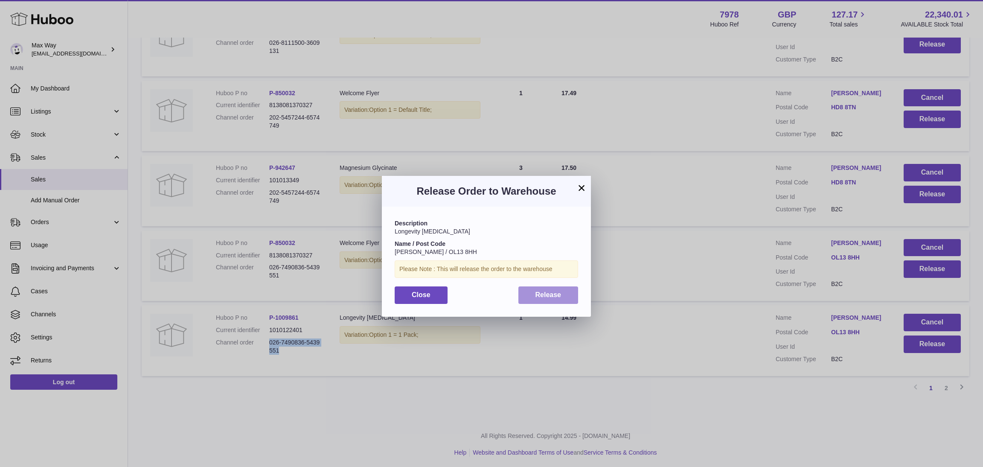
click at [537, 299] on button "Release" at bounding box center [548, 294] width 60 height 17
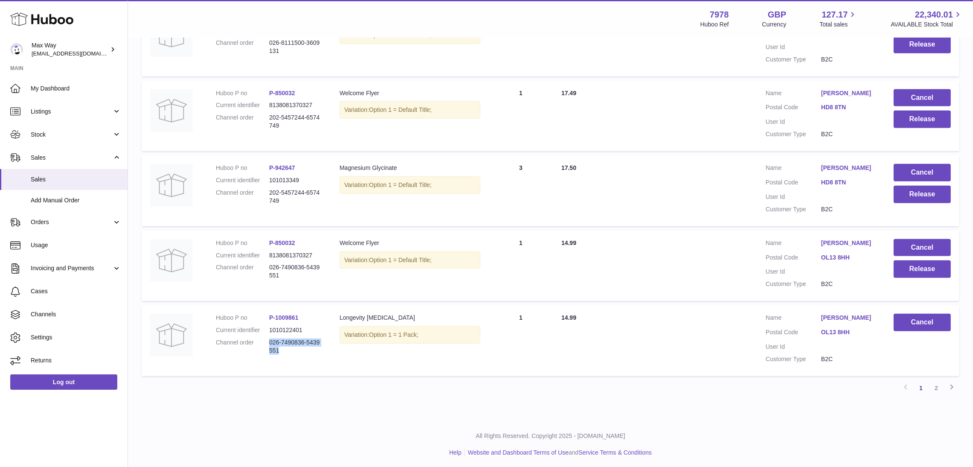
drag, startPoint x: 267, startPoint y: 252, endPoint x: 303, endPoint y: 266, distance: 38.5
click at [303, 266] on td "Huboo P no P-850032 Current identifier 8138081370327 Channel order 026-7490836-…" at bounding box center [269, 265] width 124 height 71
copy dl "026-7490836-5439551"
click at [904, 239] on button "Cancel" at bounding box center [922, 247] width 57 height 17
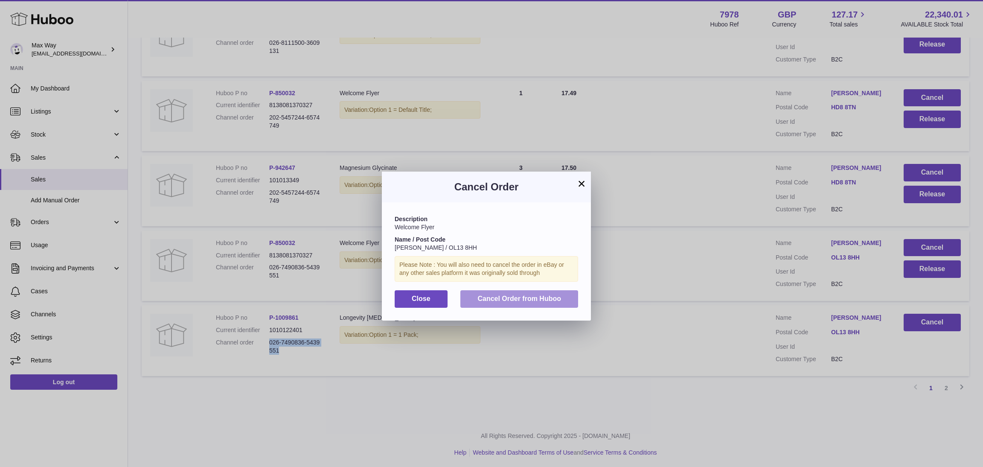
click at [515, 300] on span "Cancel Order from Huboo" at bounding box center [519, 298] width 84 height 7
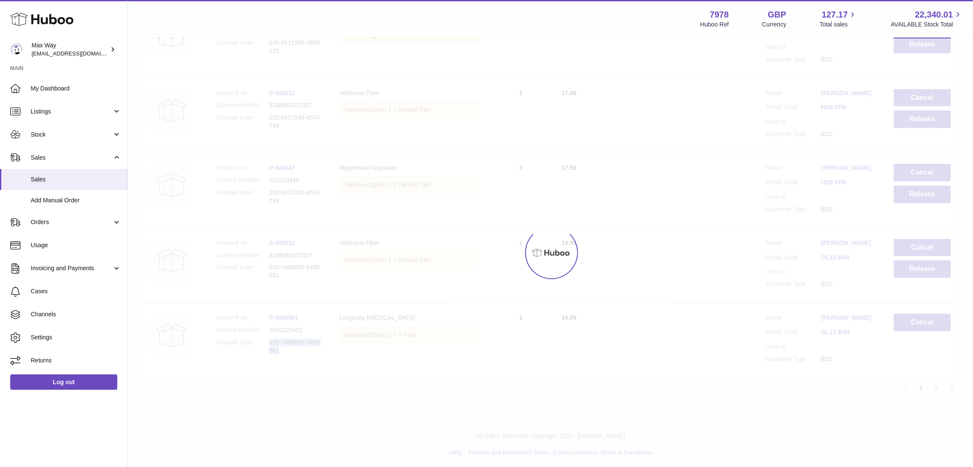
scroll to position [591, 0]
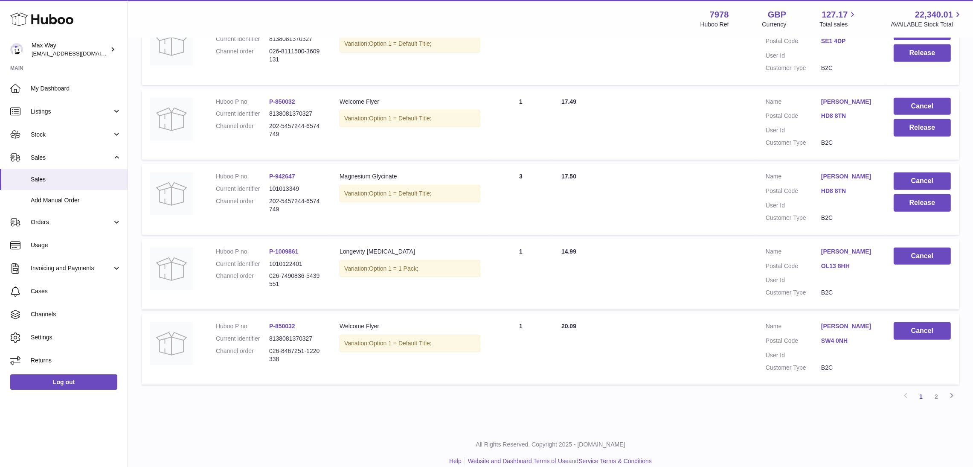
drag, startPoint x: 265, startPoint y: 182, endPoint x: 321, endPoint y: 189, distance: 55.9
click at [321, 189] on dl "Huboo P no P-942647 Current identifier 101013349 Channel order 202-5457244-6574…" at bounding box center [269, 194] width 107 height 45
copy dl "202-5457244-6574749"
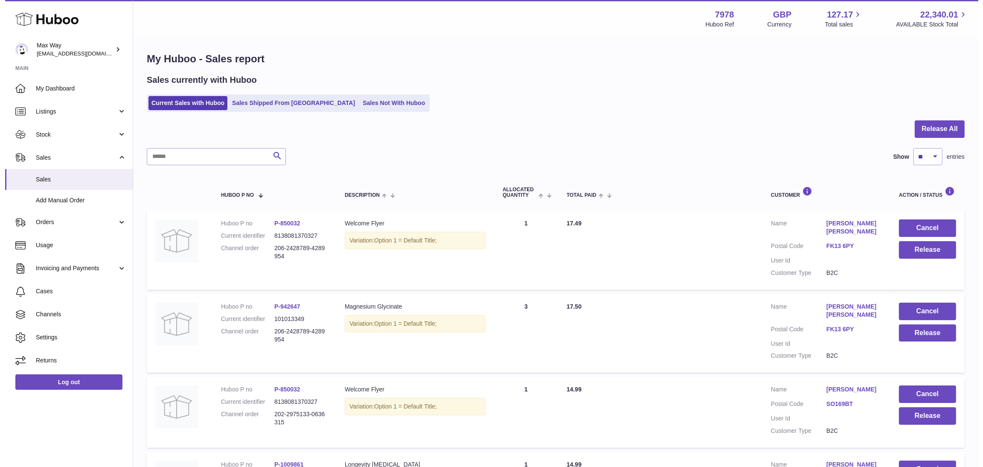
scroll to position [0, 0]
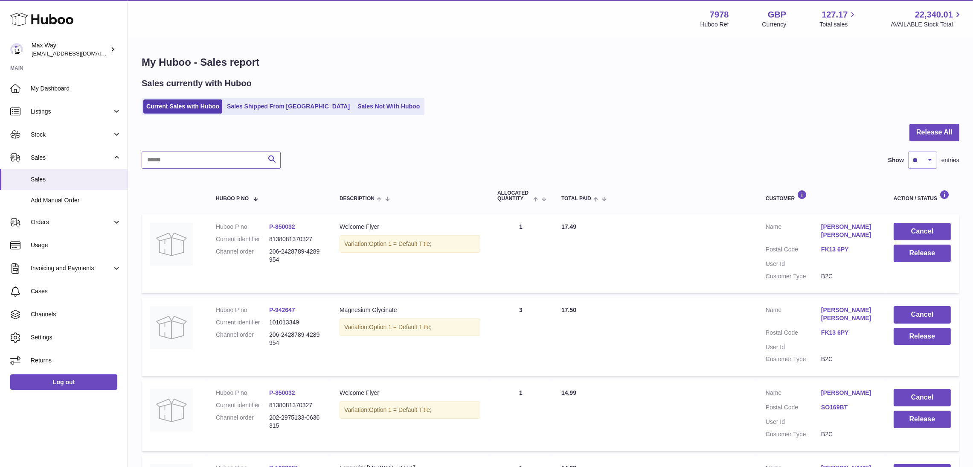
click at [182, 158] on input "text" at bounding box center [211, 159] width 139 height 17
paste input "**********"
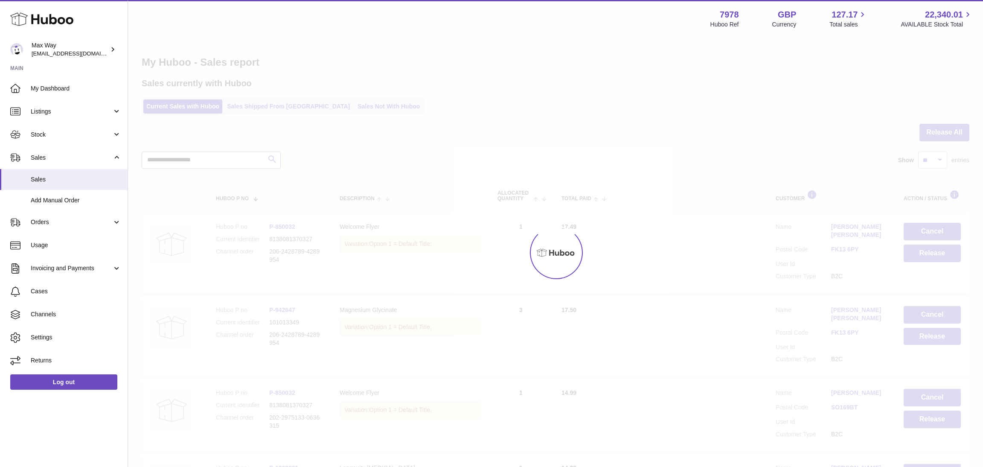
type input "**********"
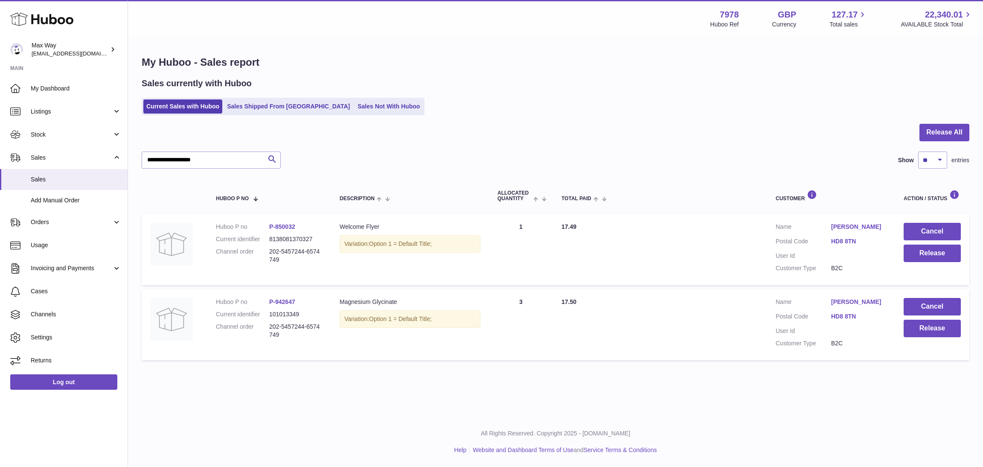
drag, startPoint x: 288, startPoint y: 338, endPoint x: 300, endPoint y: 343, distance: 13.5
click at [300, 343] on td "Huboo P no P-942647 Current identifier 101013349 Channel order 202-5457244-6574…" at bounding box center [269, 324] width 124 height 71
copy dl "202-5457244-6574749"
click at [930, 329] on button "Release" at bounding box center [932, 328] width 57 height 17
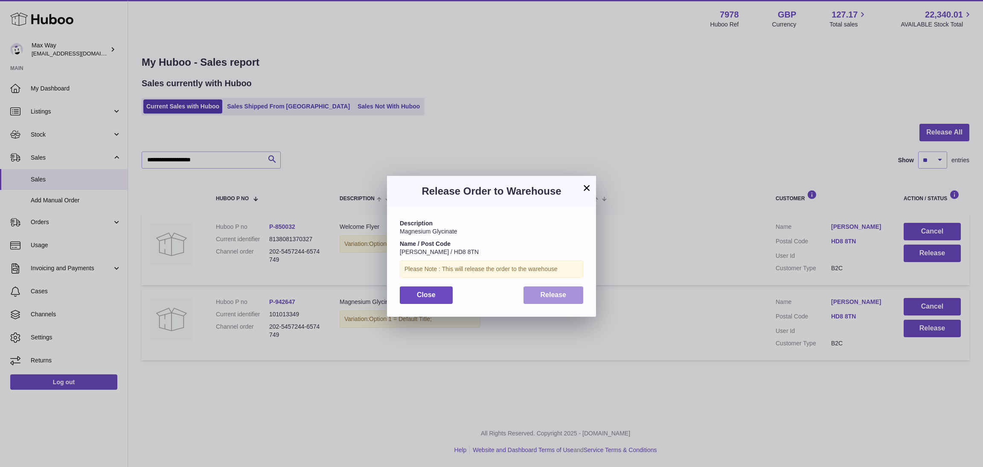
click at [568, 298] on button "Release" at bounding box center [554, 294] width 60 height 17
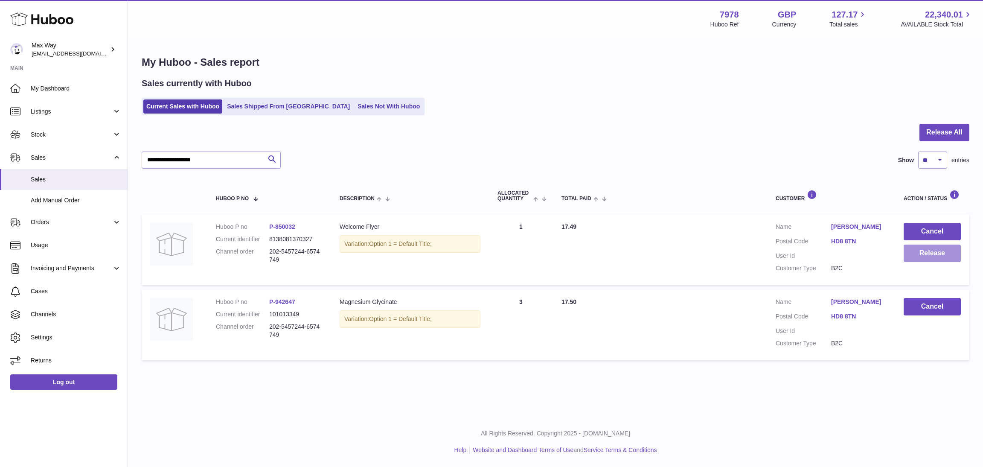
click at [946, 254] on button "Release" at bounding box center [932, 252] width 57 height 17
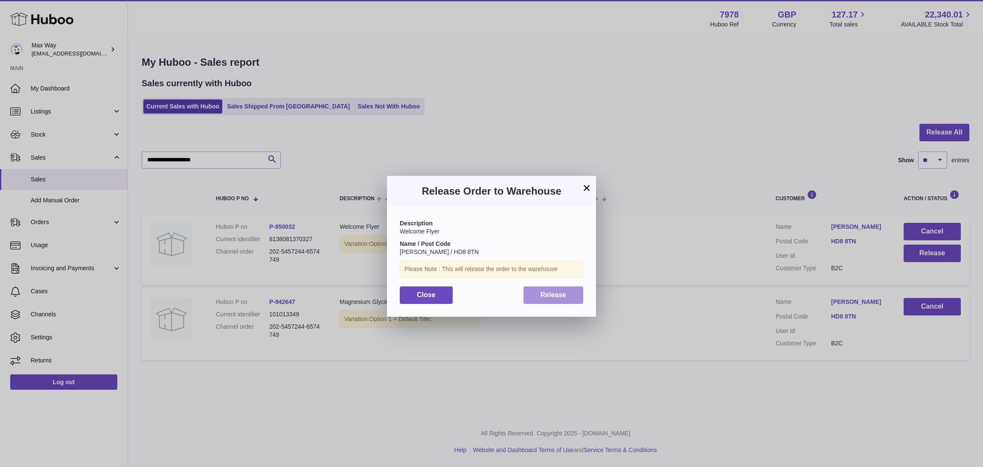
click at [570, 295] on button "Release" at bounding box center [554, 294] width 60 height 17
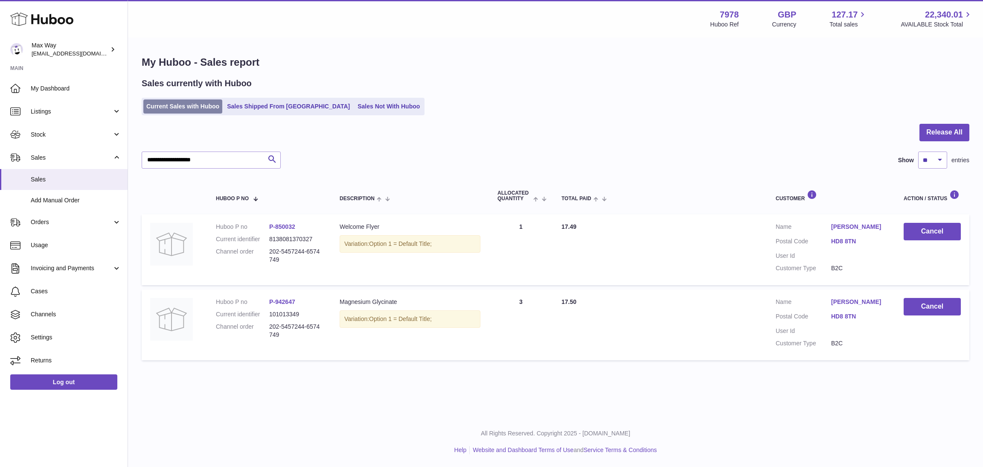
click at [160, 105] on link "Current Sales with Huboo" at bounding box center [182, 106] width 79 height 14
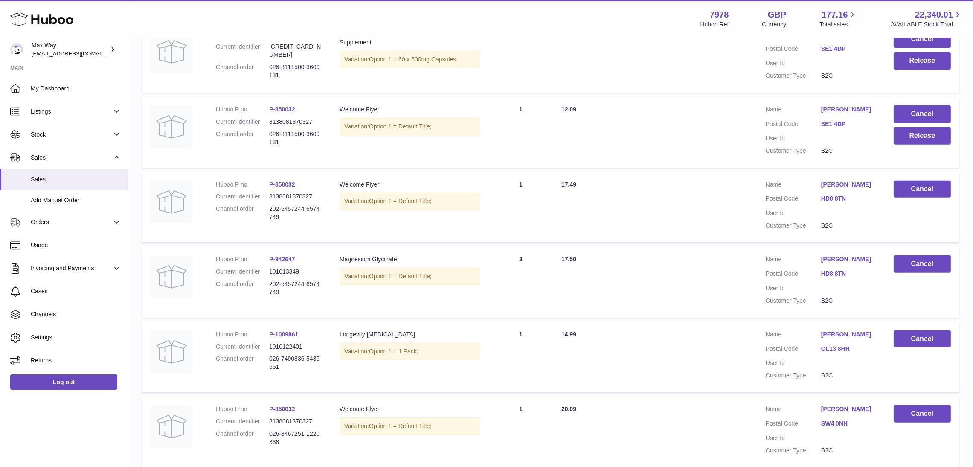
scroll to position [384, 0]
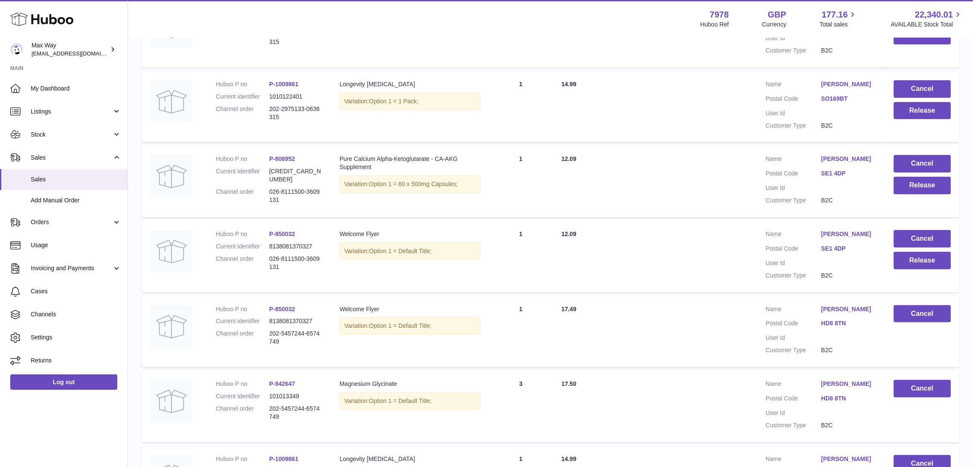
drag, startPoint x: 265, startPoint y: 239, endPoint x: 302, endPoint y: 254, distance: 39.1
click at [302, 254] on dl "Huboo P no P-850032 Current identifier 8138081370327 Channel order 026-8111500-…" at bounding box center [269, 252] width 107 height 45
copy dl "026-8111500-3609131"
click at [923, 252] on button "Release" at bounding box center [922, 260] width 57 height 17
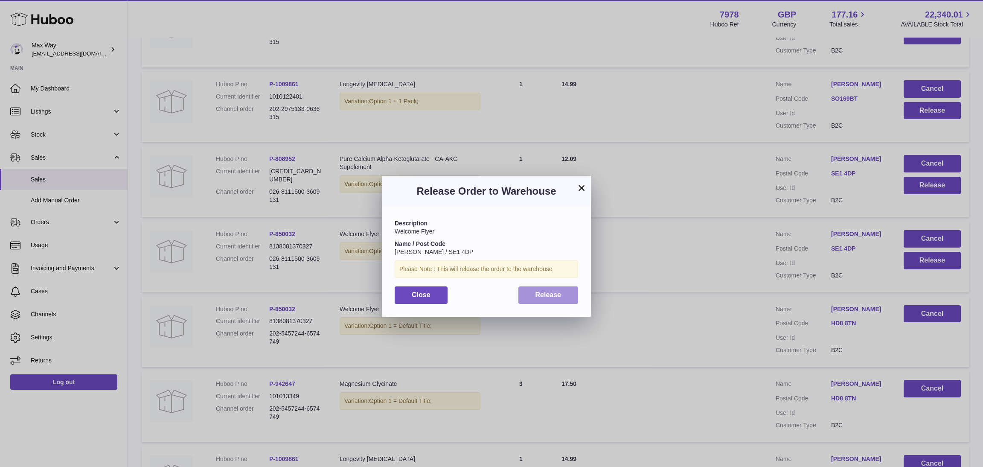
click at [543, 294] on span "Release" at bounding box center [549, 294] width 26 height 7
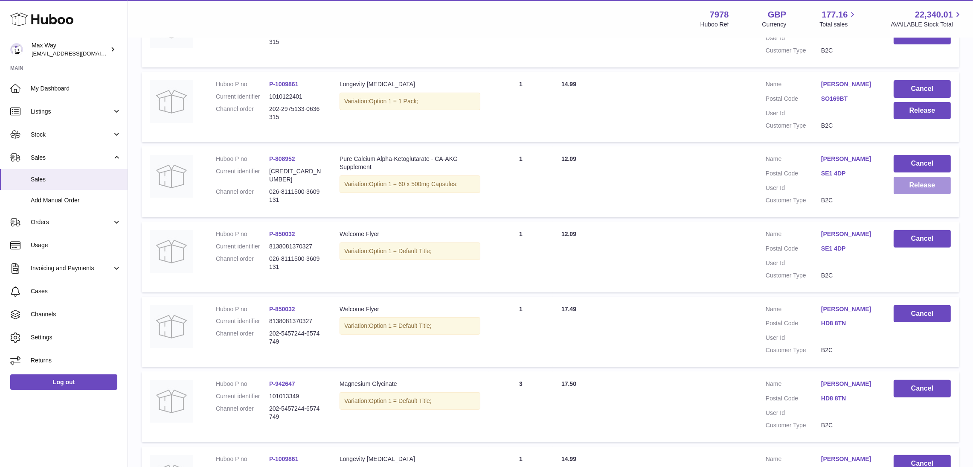
click at [902, 177] on button "Release" at bounding box center [922, 185] width 57 height 17
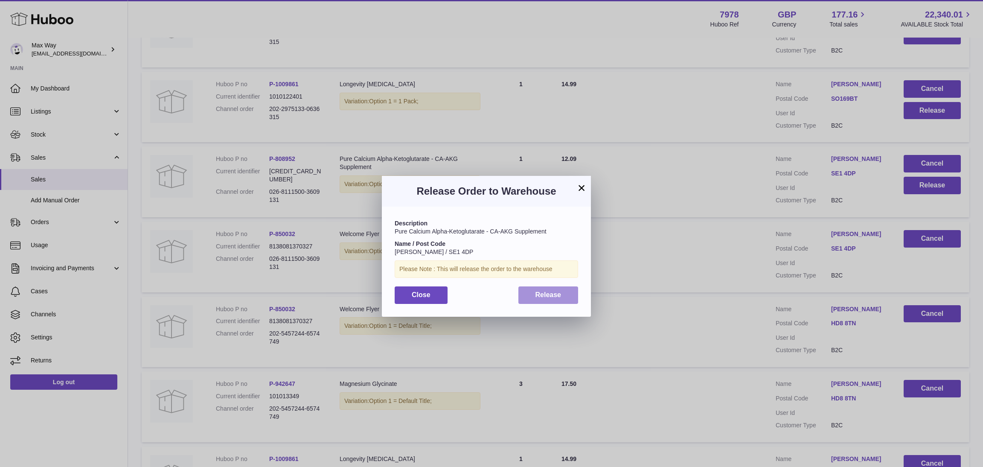
click at [562, 297] on button "Release" at bounding box center [548, 294] width 60 height 17
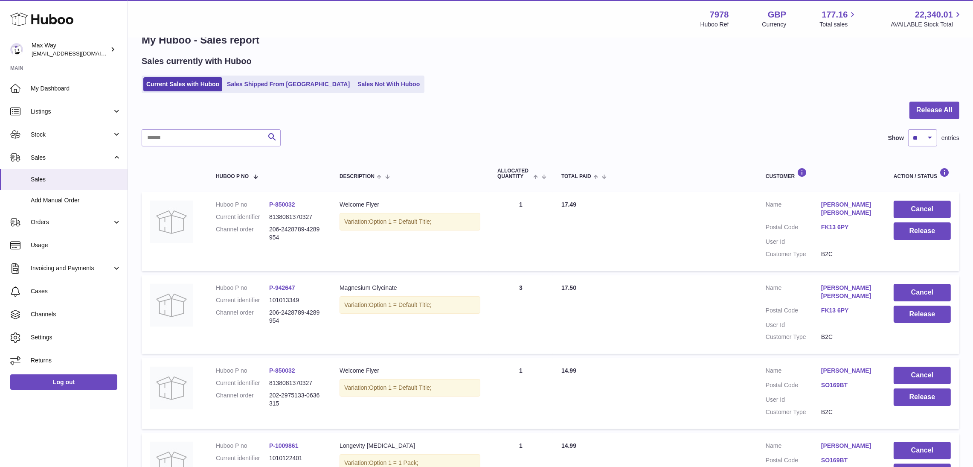
scroll to position [0, 0]
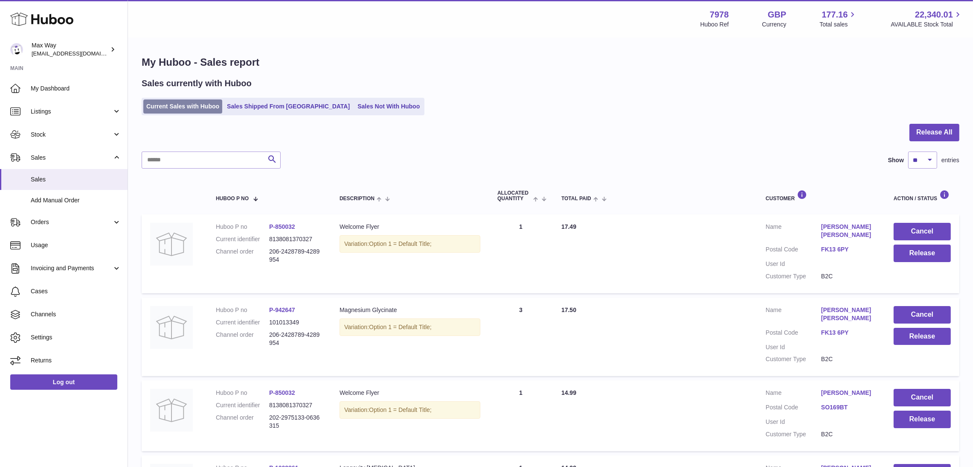
click at [182, 102] on link "Current Sales with Huboo" at bounding box center [182, 106] width 79 height 14
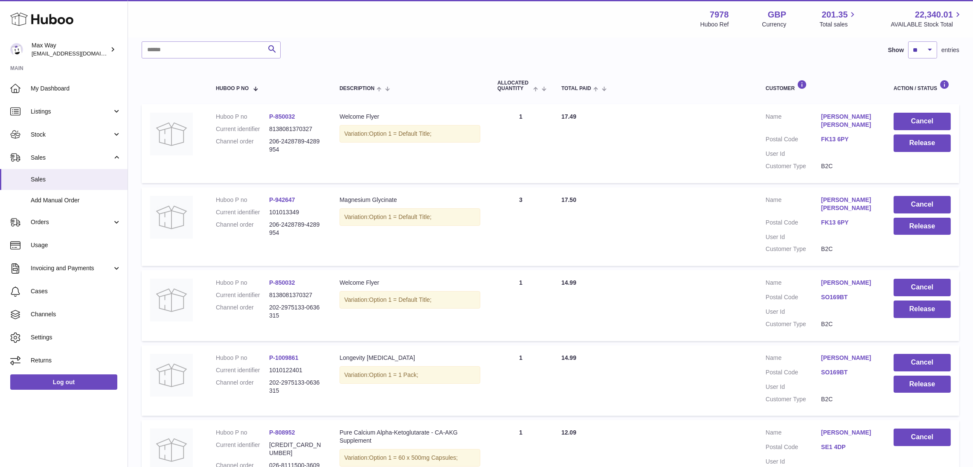
scroll to position [256, 0]
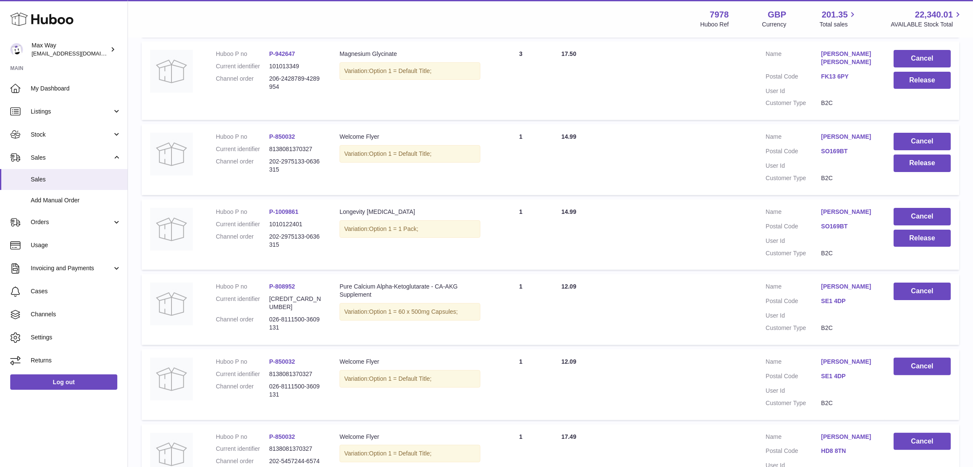
drag, startPoint x: 267, startPoint y: 218, endPoint x: 311, endPoint y: 237, distance: 47.2
click at [311, 237] on td "Huboo P no P-1009861 Current identifier 1010122401 Channel order 202-2975133-06…" at bounding box center [269, 234] width 124 height 71
copy dl "202-2975133-0636315"
click at [928, 230] on button "Release" at bounding box center [922, 238] width 57 height 17
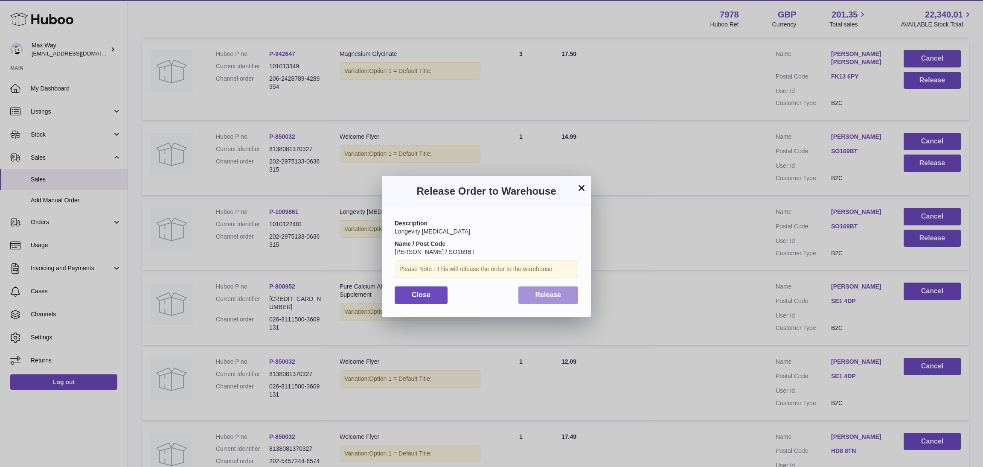
click at [560, 292] on span "Release" at bounding box center [549, 294] width 26 height 7
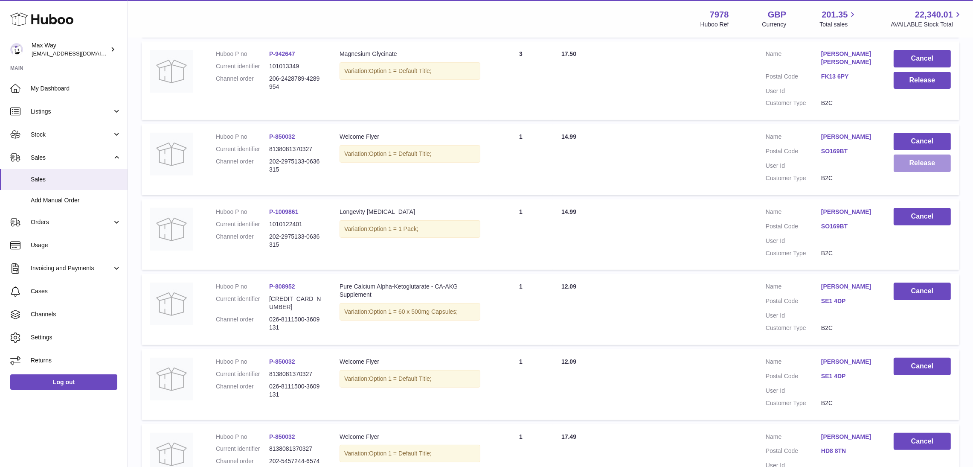
click at [914, 154] on button "Release" at bounding box center [922, 162] width 57 height 17
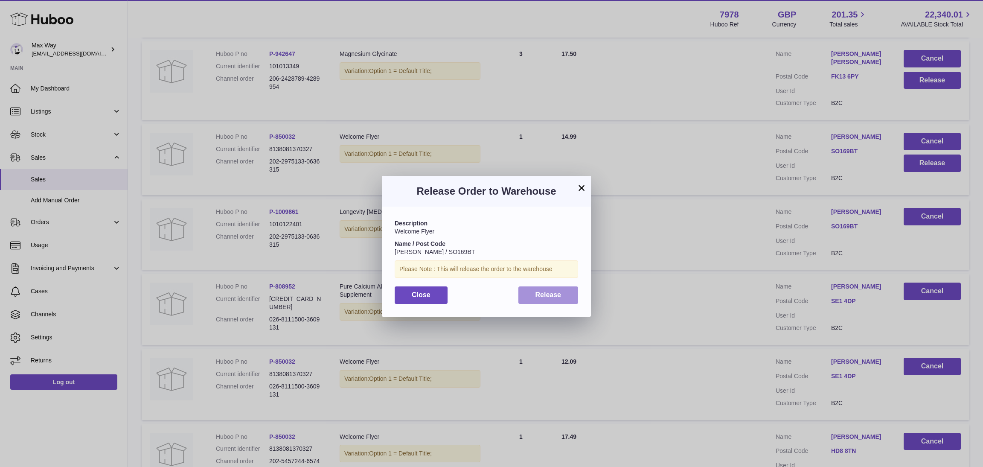
click at [564, 297] on button "Release" at bounding box center [548, 294] width 60 height 17
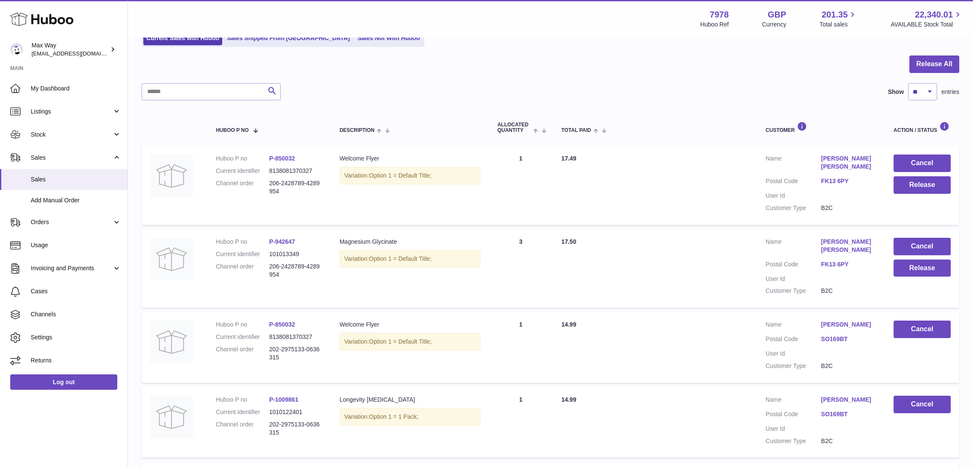
scroll to position [64, 0]
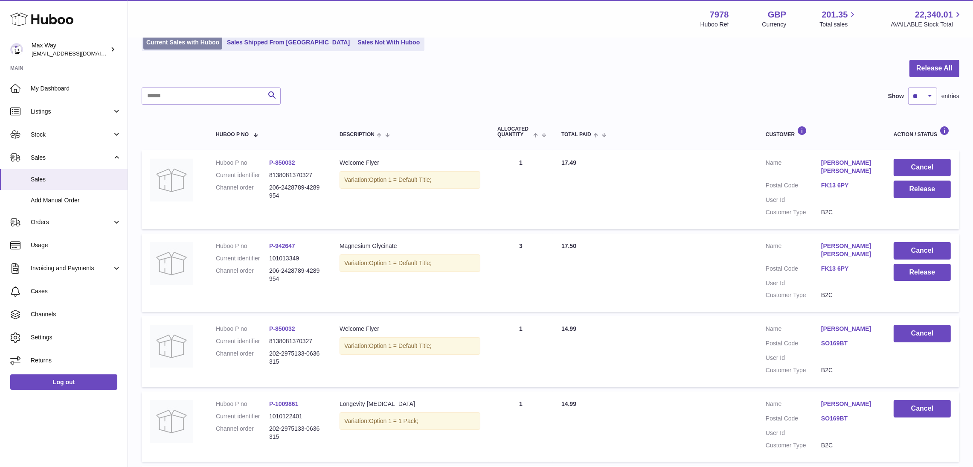
click at [203, 47] on link "Current Sales with Huboo" at bounding box center [182, 42] width 79 height 14
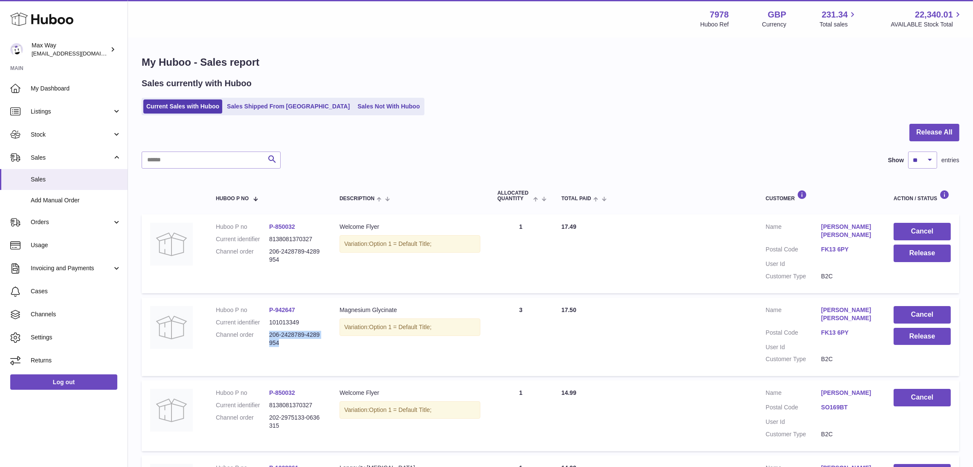
drag, startPoint x: 268, startPoint y: 323, endPoint x: 292, endPoint y: 341, distance: 29.6
click at [292, 341] on dl "Huboo P no P-942647 Current identifier 101013349 Channel order 206-2428789-4289…" at bounding box center [269, 328] width 107 height 45
copy dd "206-2428789-4289954"
click at [920, 328] on button "Release" at bounding box center [922, 336] width 57 height 17
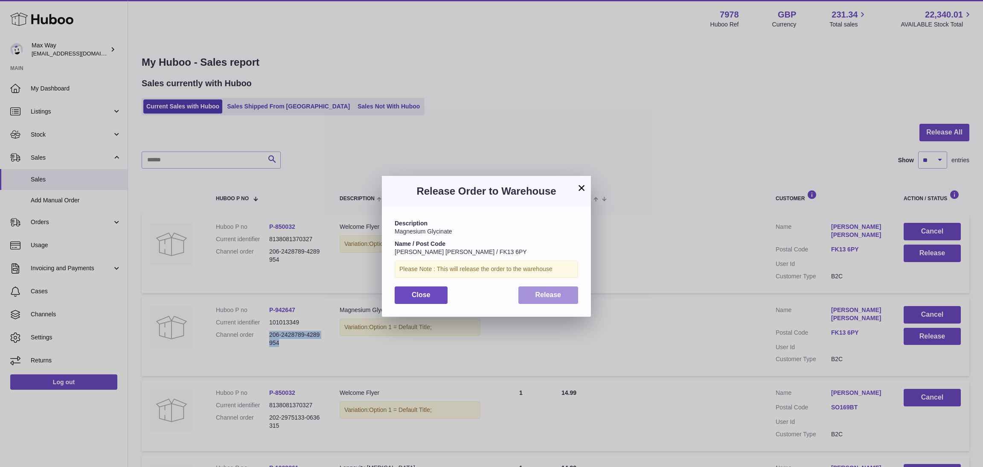
click at [550, 298] on span "Release" at bounding box center [549, 294] width 26 height 7
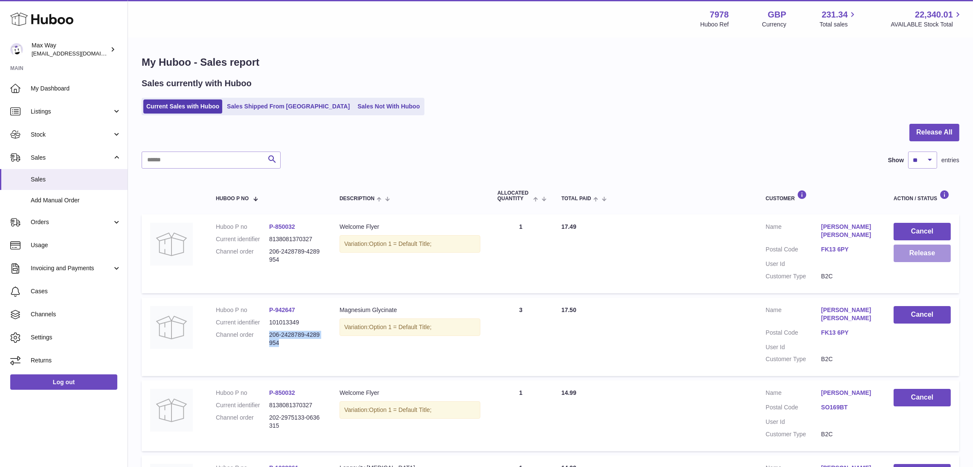
click at [919, 252] on button "Release" at bounding box center [922, 252] width 57 height 17
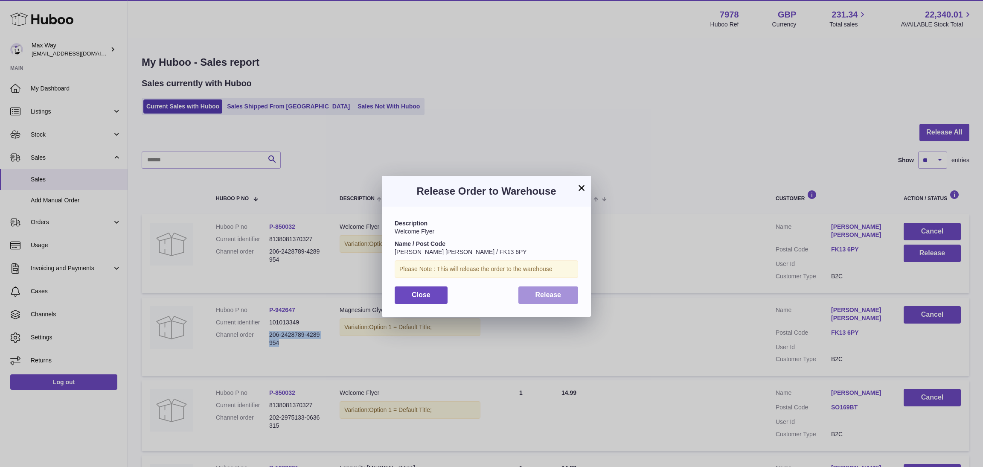
click at [547, 298] on button "Release" at bounding box center [548, 294] width 60 height 17
